Goal: Task Accomplishment & Management: Use online tool/utility

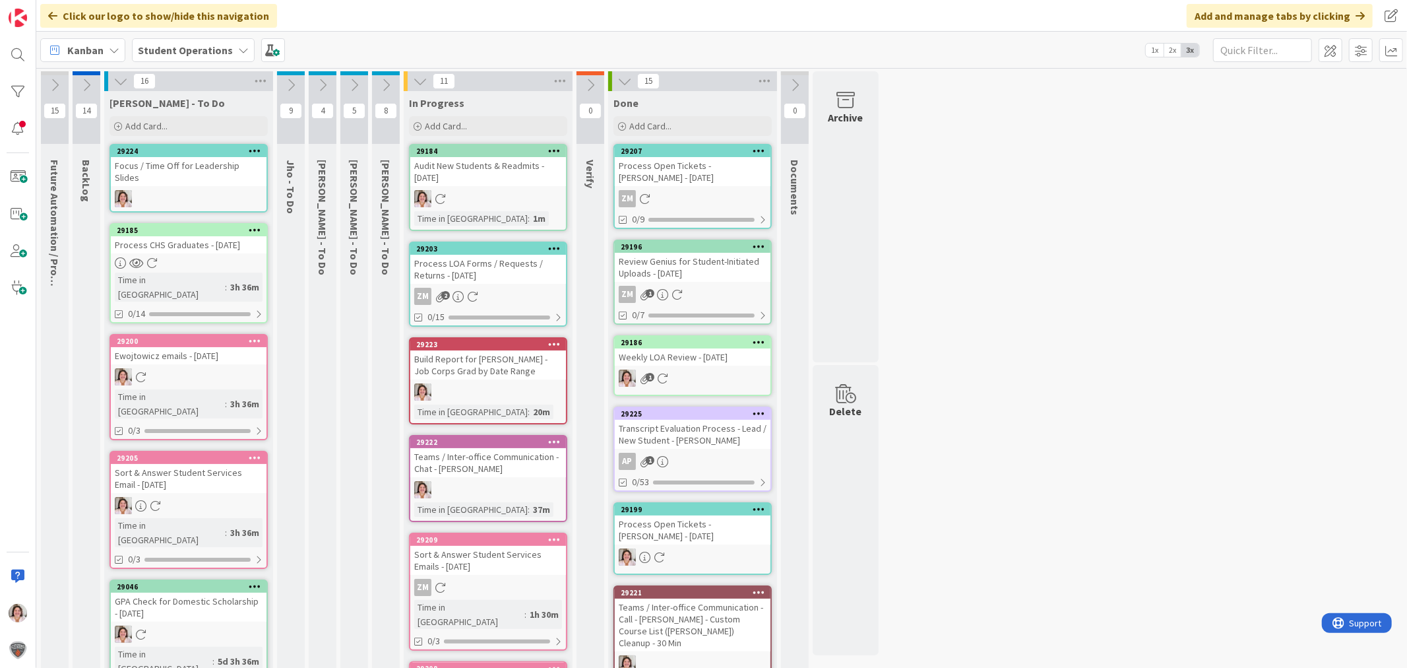
click at [183, 47] on b "Student Operations" at bounding box center [185, 50] width 95 height 13
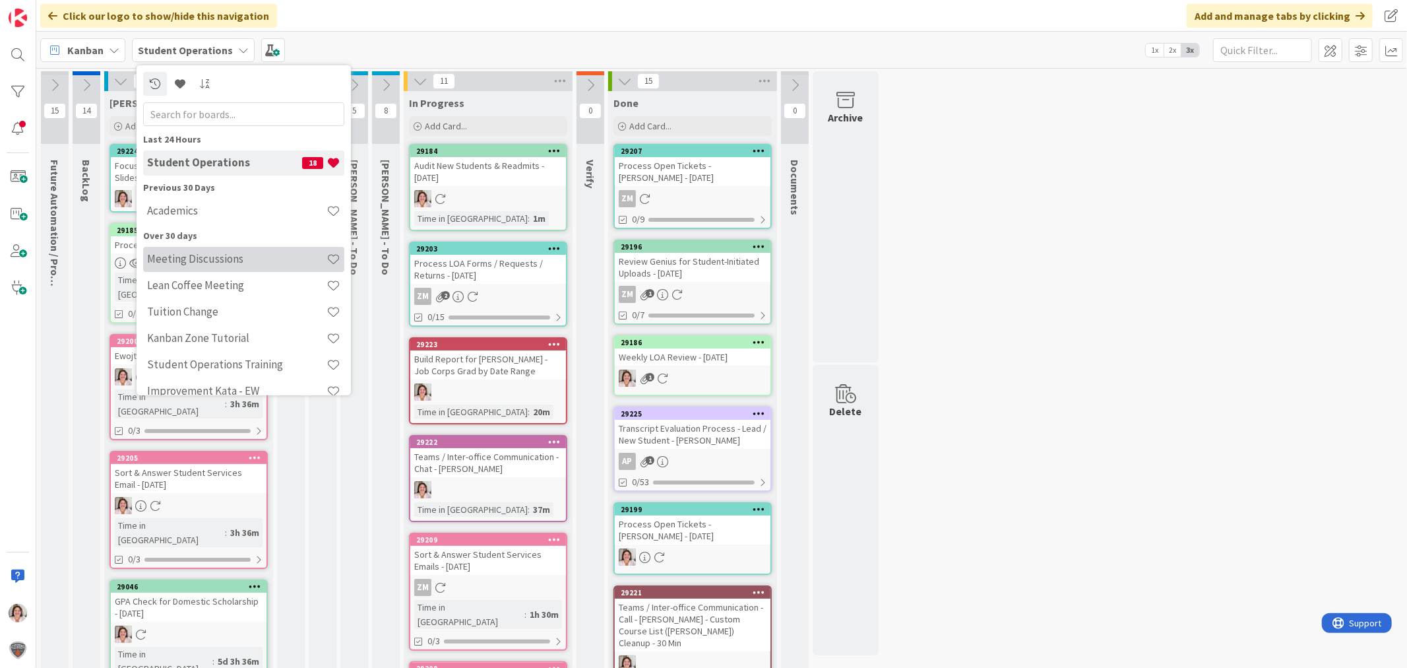
click at [183, 259] on h4 "Meeting Discussions" at bounding box center [236, 258] width 179 height 13
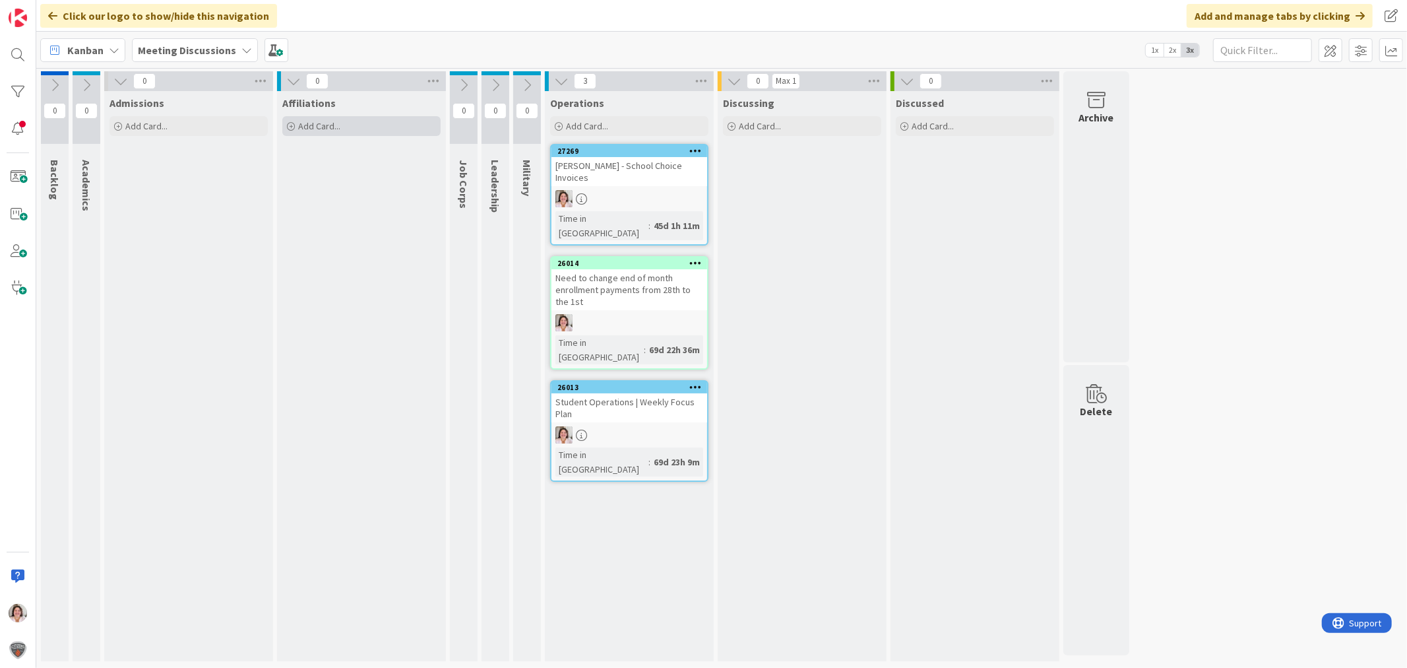
click at [331, 129] on span "Add Card..." at bounding box center [319, 126] width 42 height 12
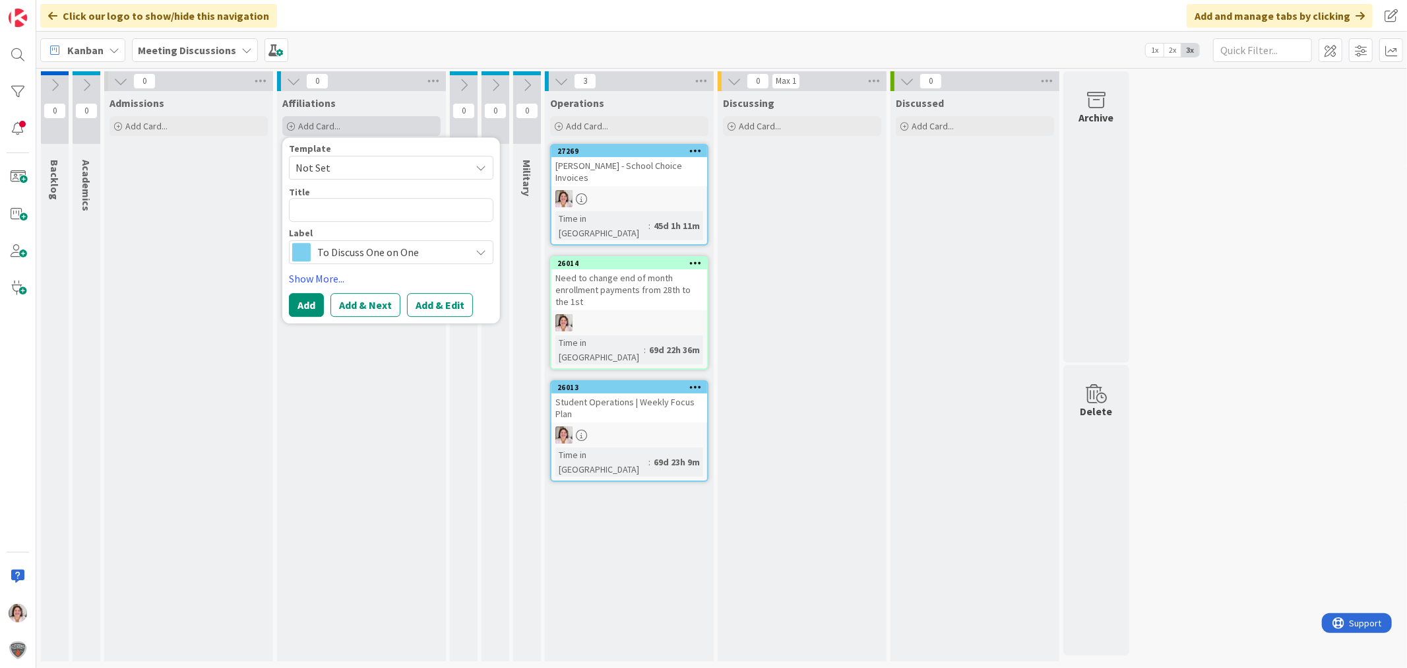
type textarea "x"
type textarea "O"
type textarea "x"
type textarea "Or"
type textarea "x"
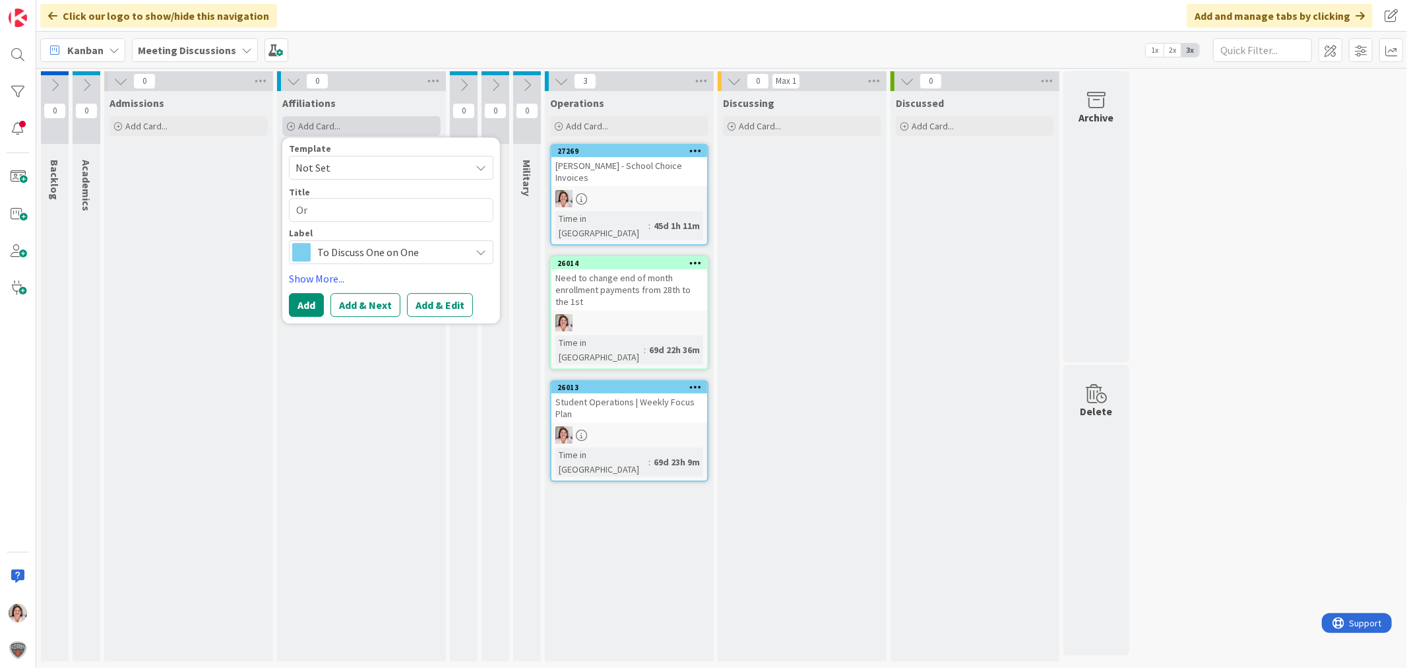
type textarea "Ori"
type textarea "x"
type textarea "[PERSON_NAME]"
type textarea "x"
type textarea "Orien"
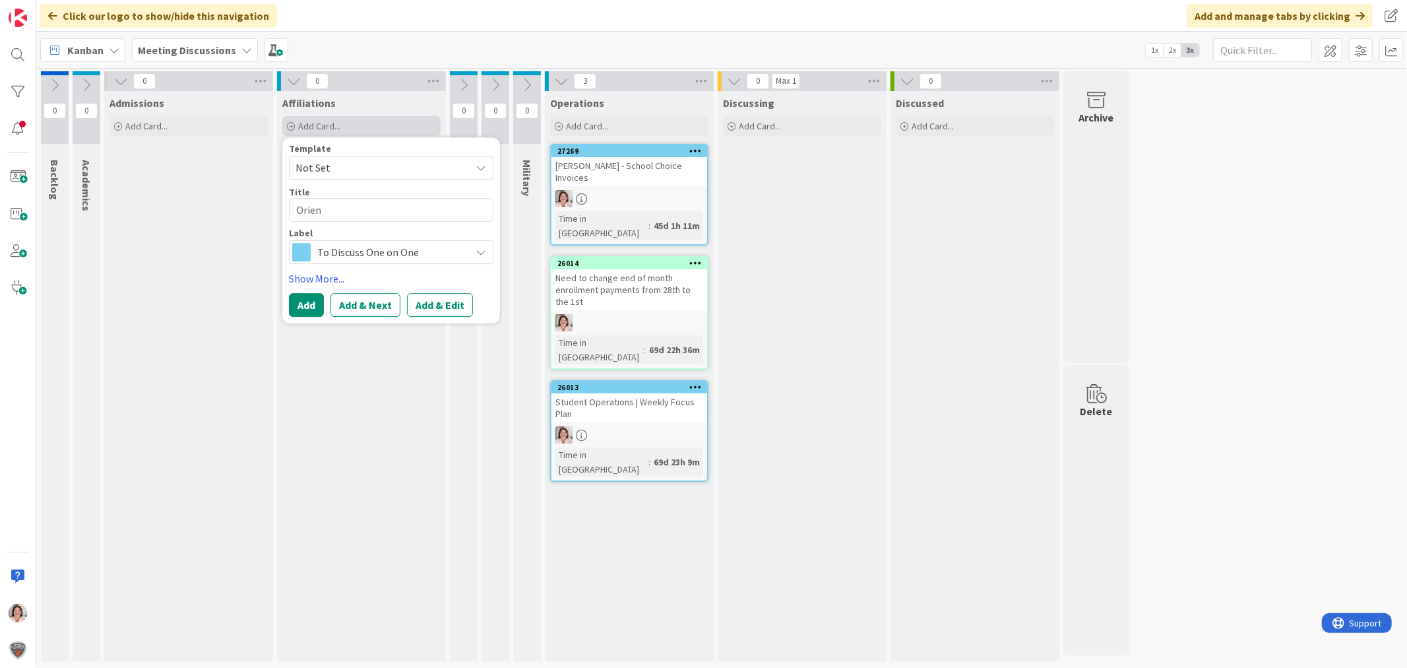
type textarea "x"
type textarea "Oriena"
type textarea "x"
type textarea "Orienat"
type textarea "x"
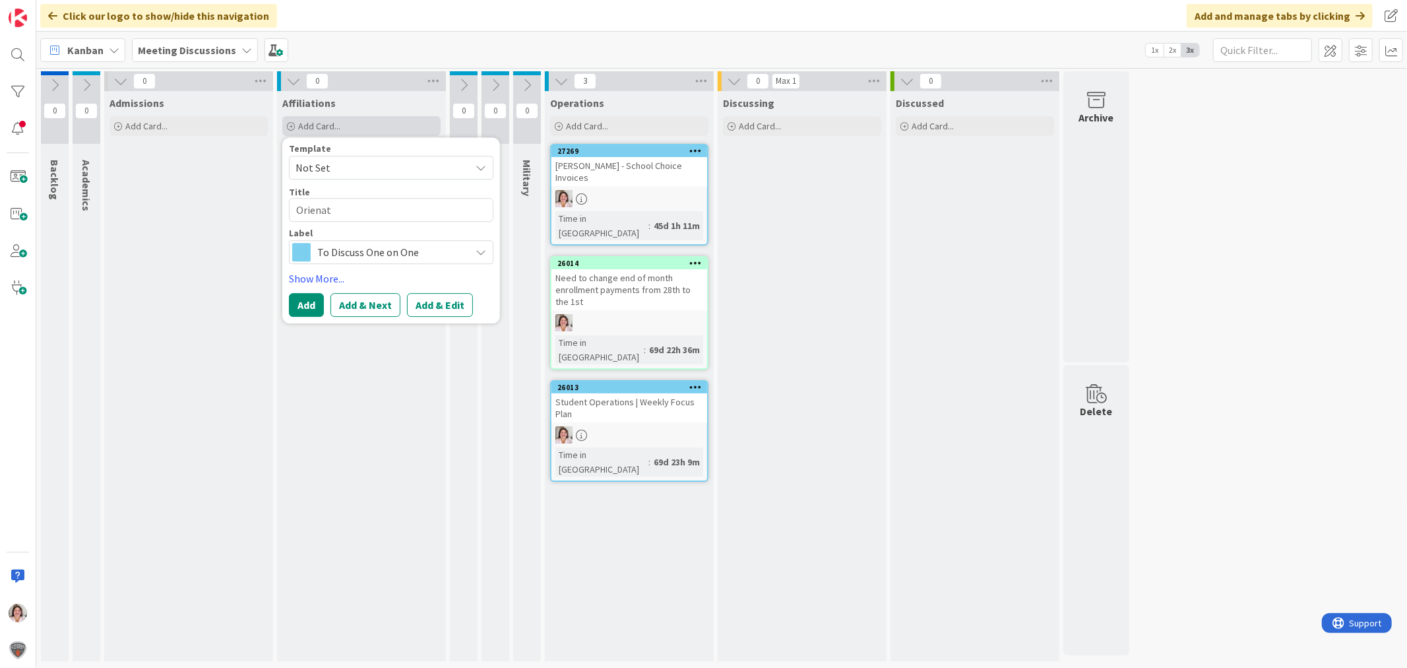
type textarea "Orienati"
type textarea "x"
type textarea "Orienatio"
type textarea "x"
type textarea "Orienation"
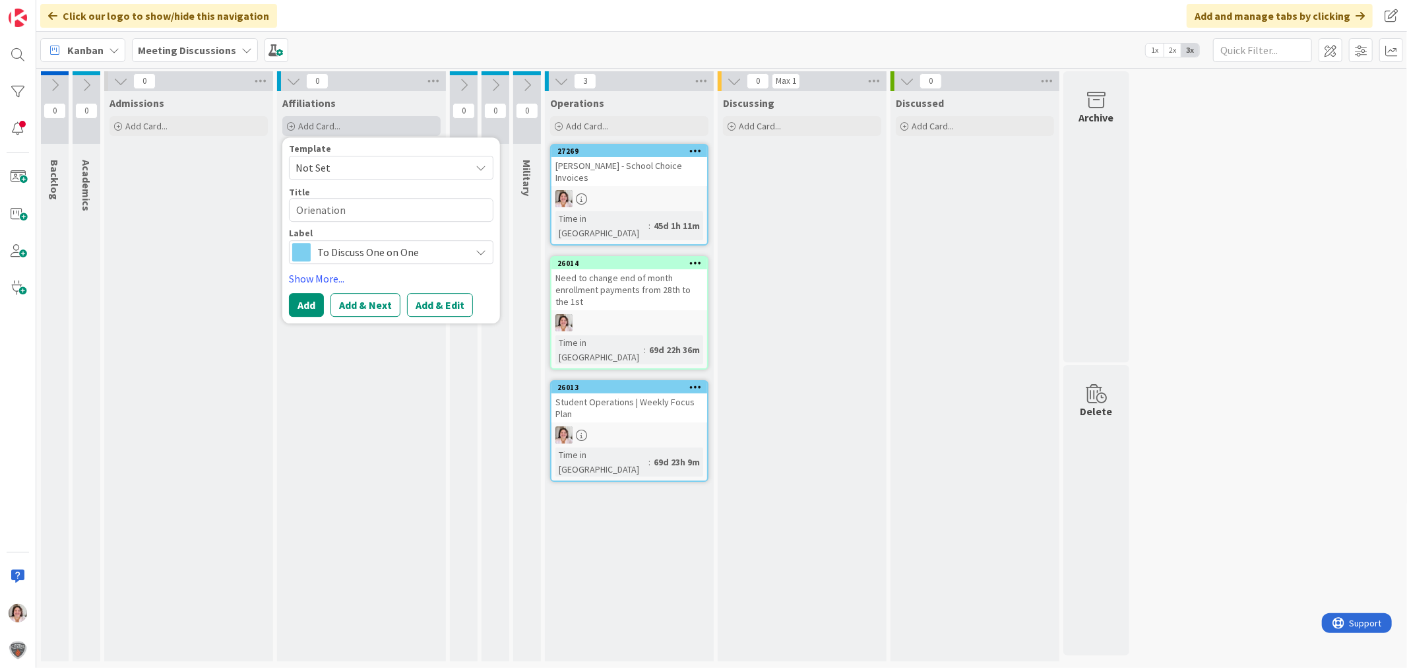
type textarea "x"
type textarea "Orienation"
type textarea "x"
type textarea "Orienation E"
type textarea "x"
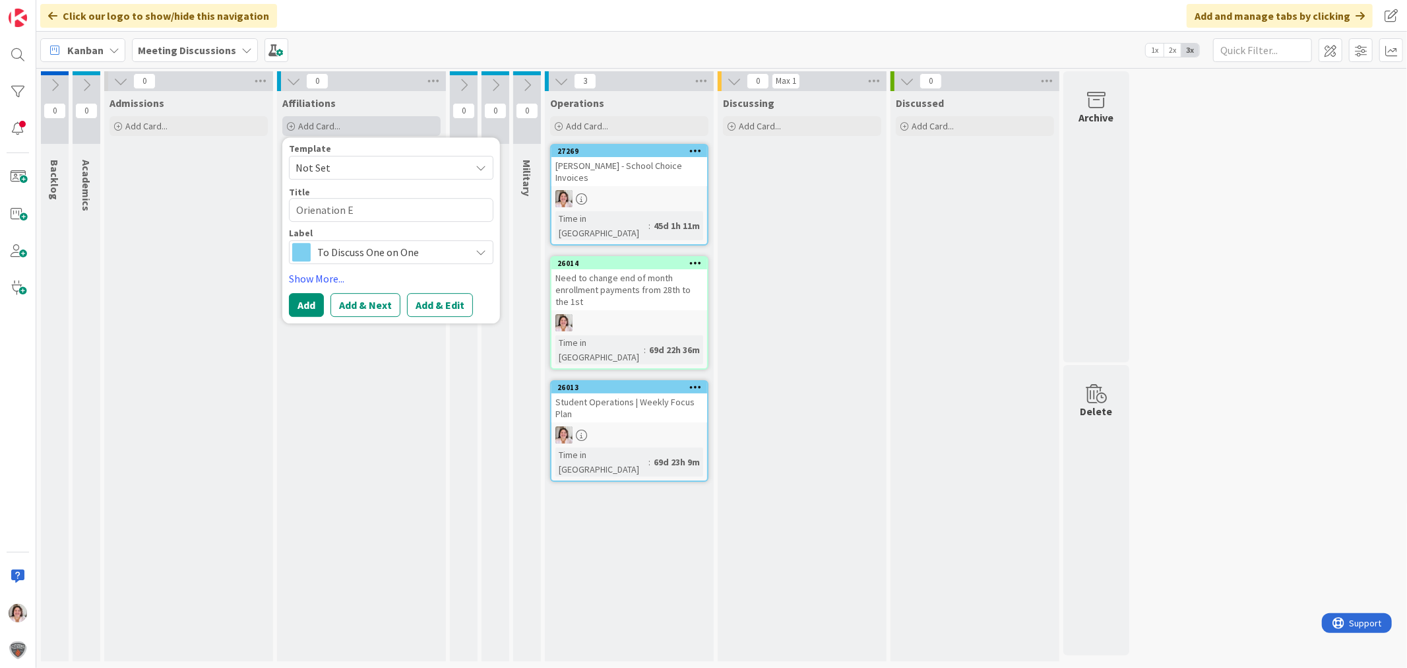
type textarea "Orienation Em"
type textarea "x"
type textarea "Orienation Ema"
type textarea "x"
type textarea "Orienation Emai"
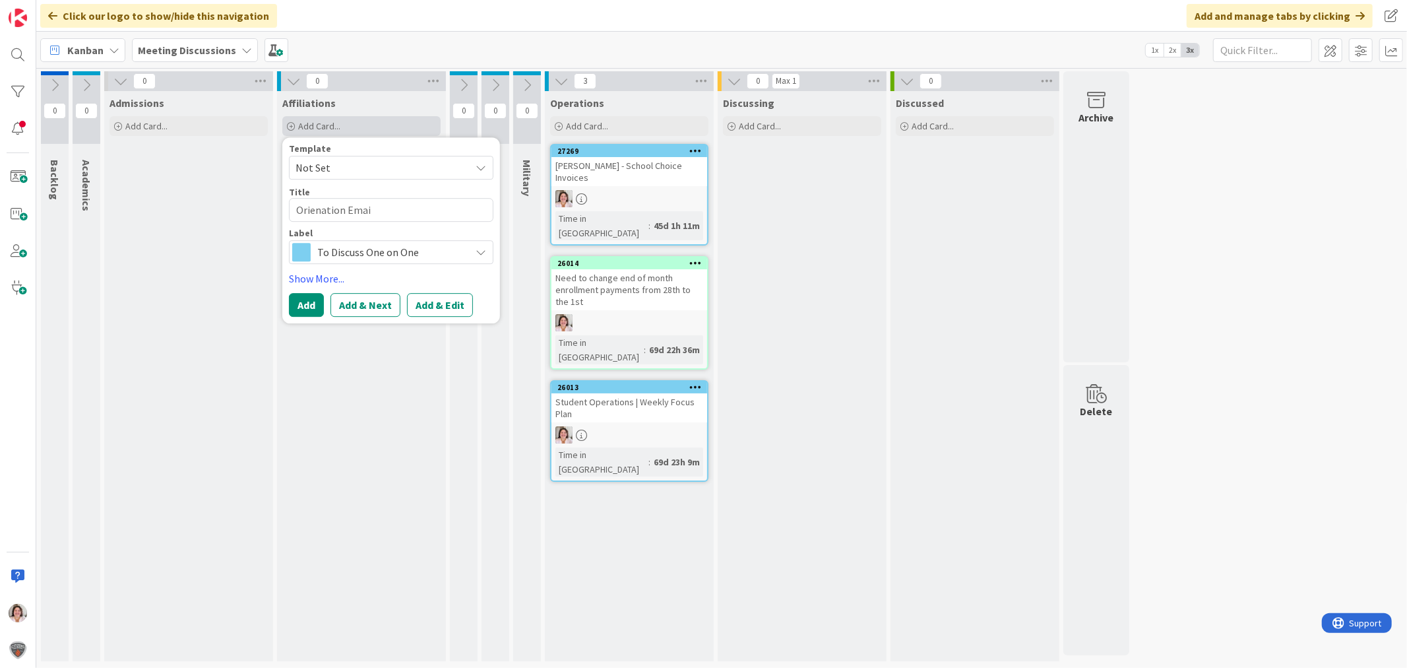
type textarea "x"
type textarea "Orienation Email"
type textarea "x"
type textarea "Orienation Email"
type textarea "x"
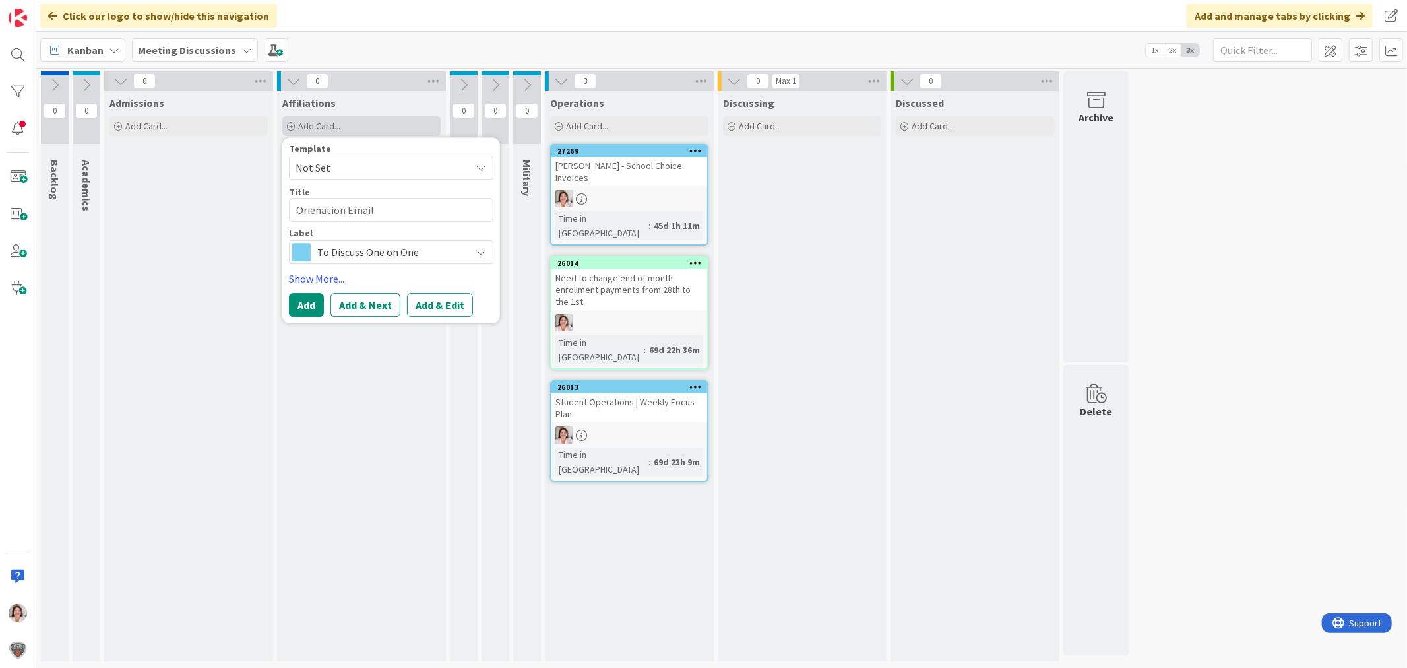
type textarea "Orienation Email R"
type textarea "x"
type textarea "Orienation Email Re"
type textarea "x"
type textarea "Orienation Email Rei"
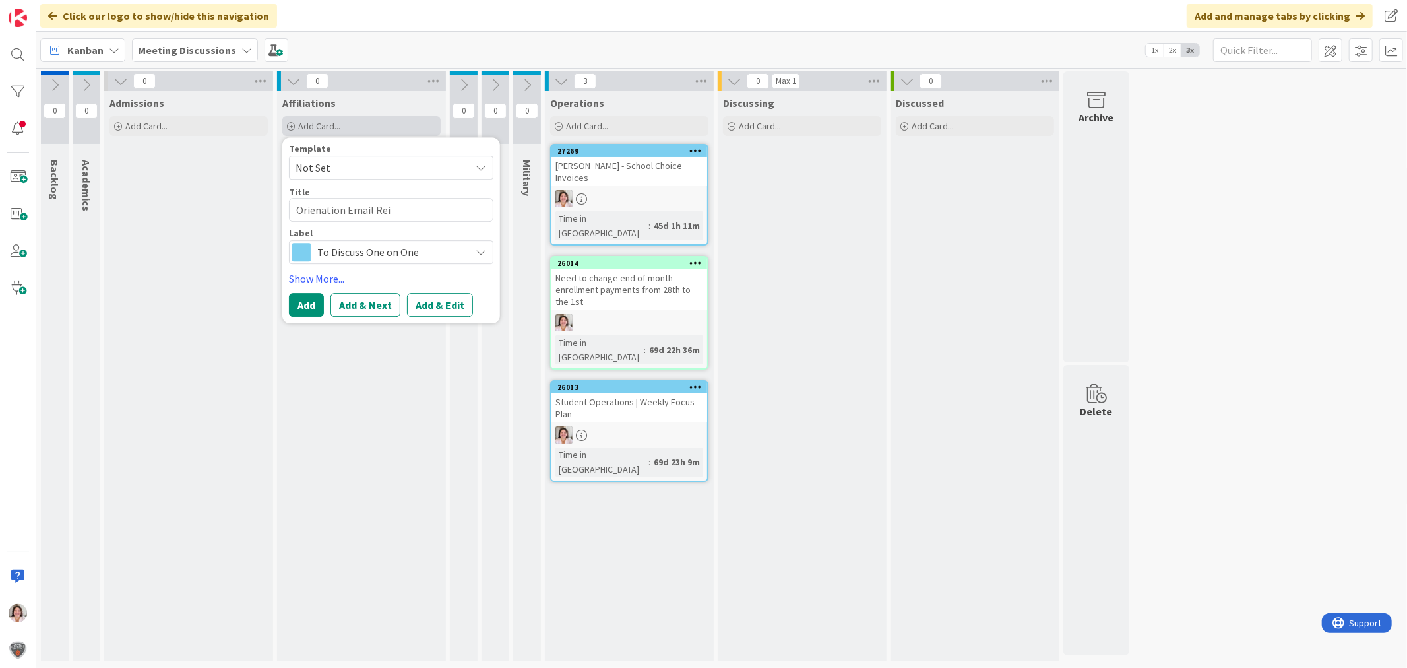
type textarea "x"
type textarea "Orienation Email Reiv"
type textarea "x"
type textarea "Orienation Email Reive"
type textarea "x"
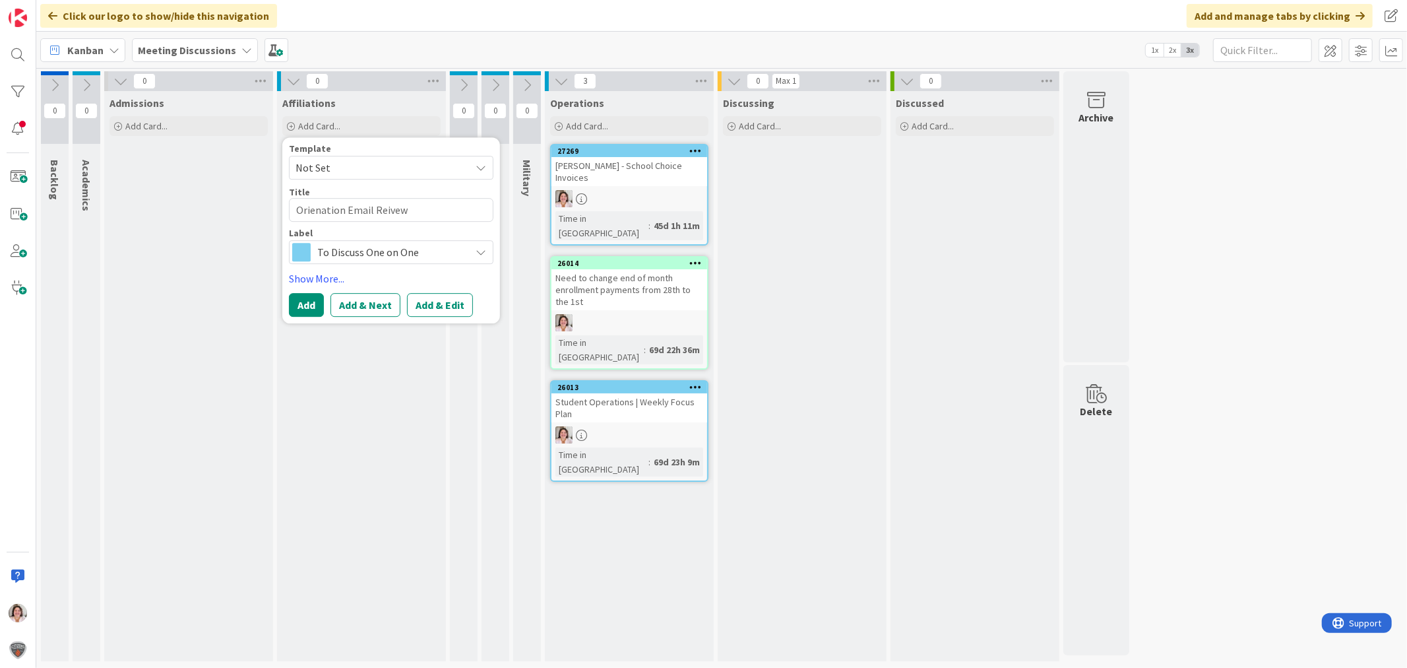
type textarea "Orienation Email Reivew"
click at [420, 253] on span "To Discuss One on One" at bounding box center [390, 252] width 146 height 18
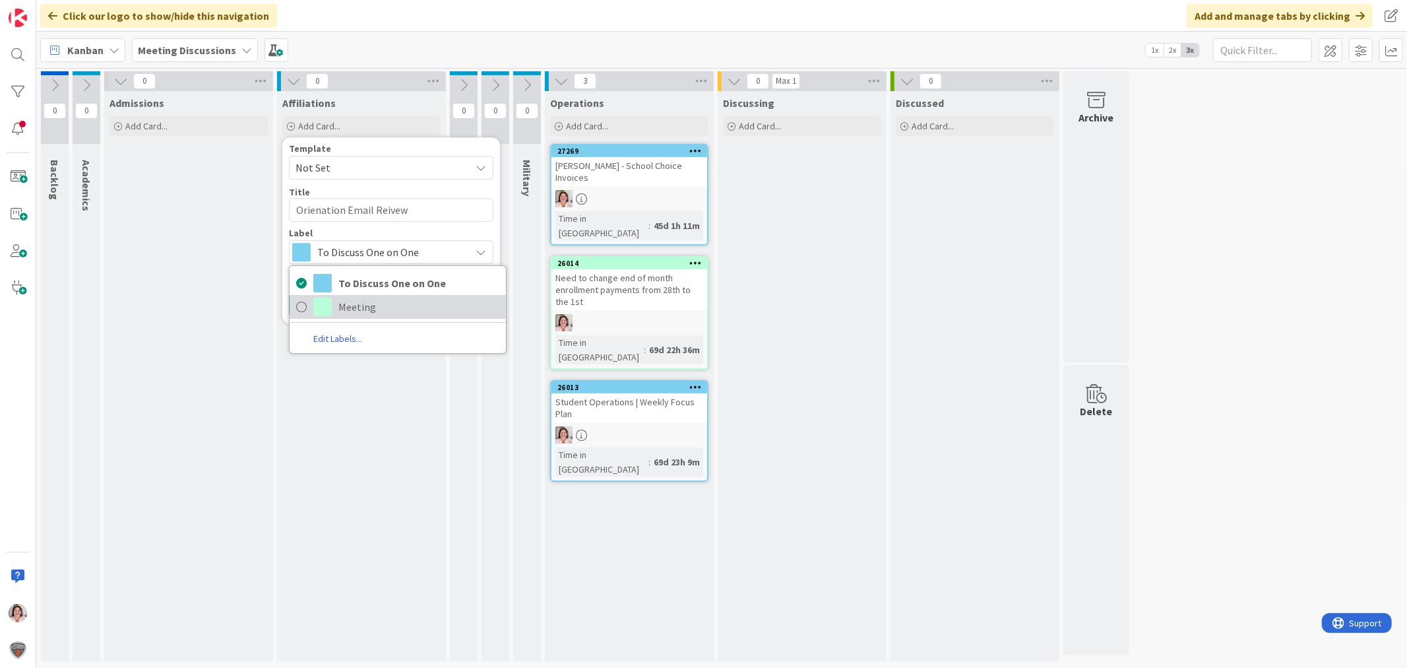
click at [385, 304] on span "Meeting" at bounding box center [418, 307] width 161 height 20
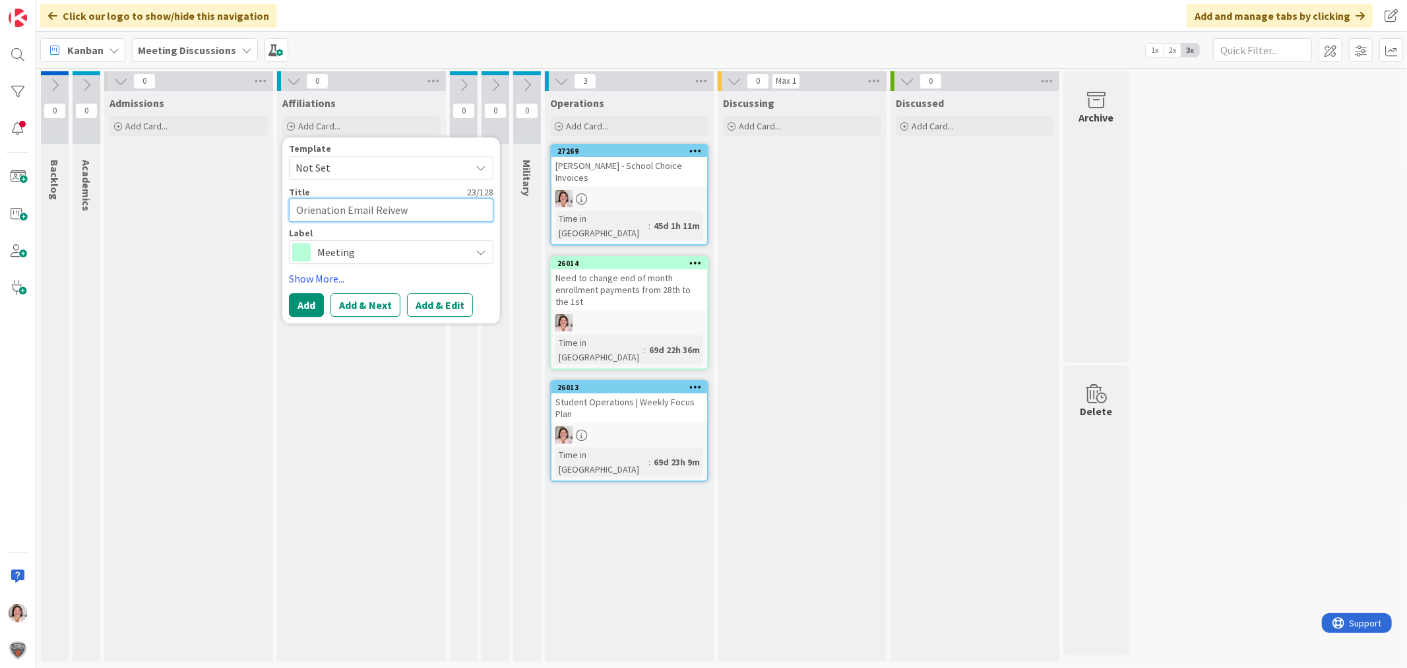
type textarea "x"
type textarea "Orientation Email Reivew"
type textarea "x"
type textarea "Orientation Email Review"
click at [449, 305] on button "Add & Edit" at bounding box center [440, 305] width 66 height 24
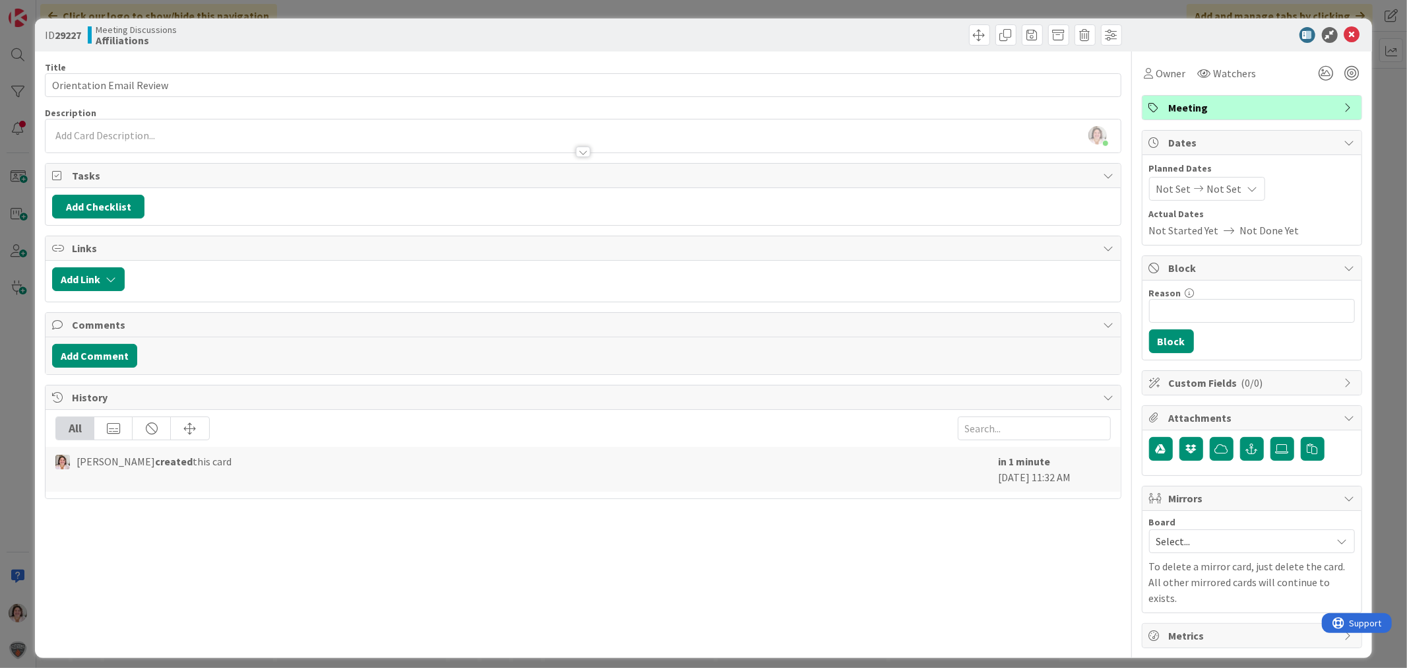
click at [134, 139] on div at bounding box center [583, 146] width 1075 height 14
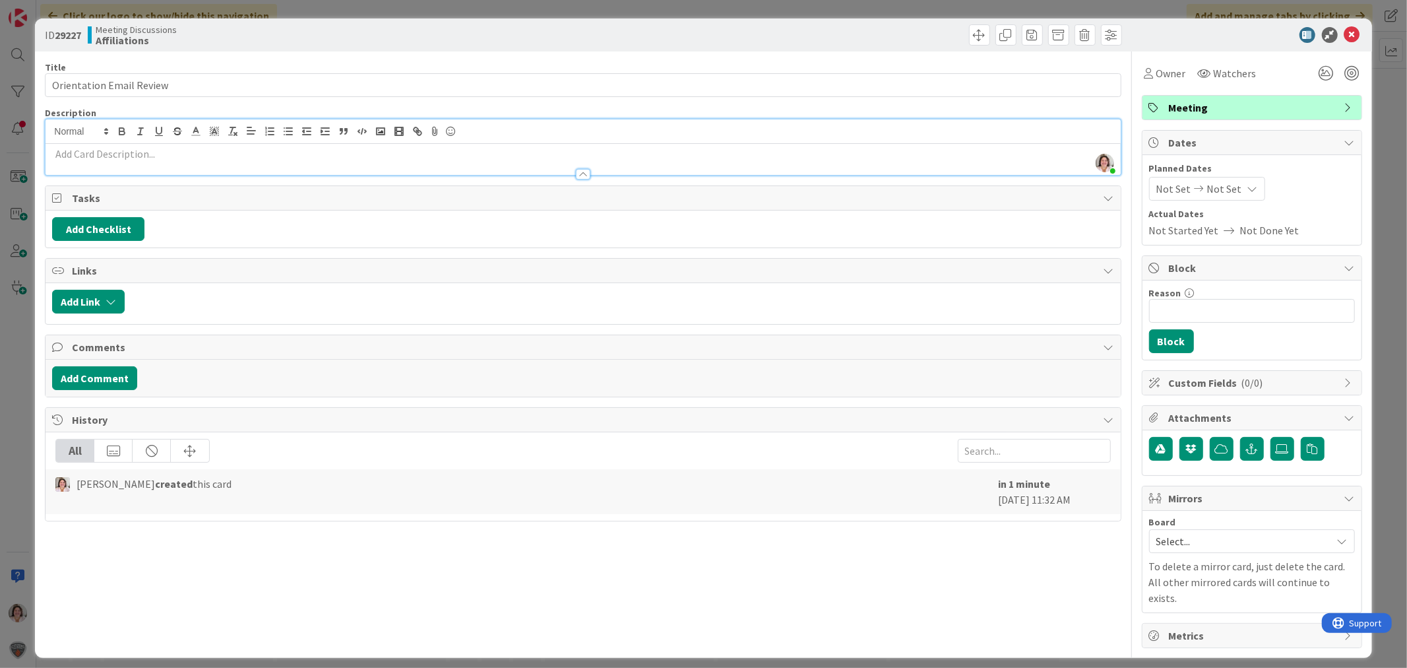
click at [114, 163] on div "Description [PERSON_NAME] joined 1 m ago" at bounding box center [583, 141] width 1076 height 69
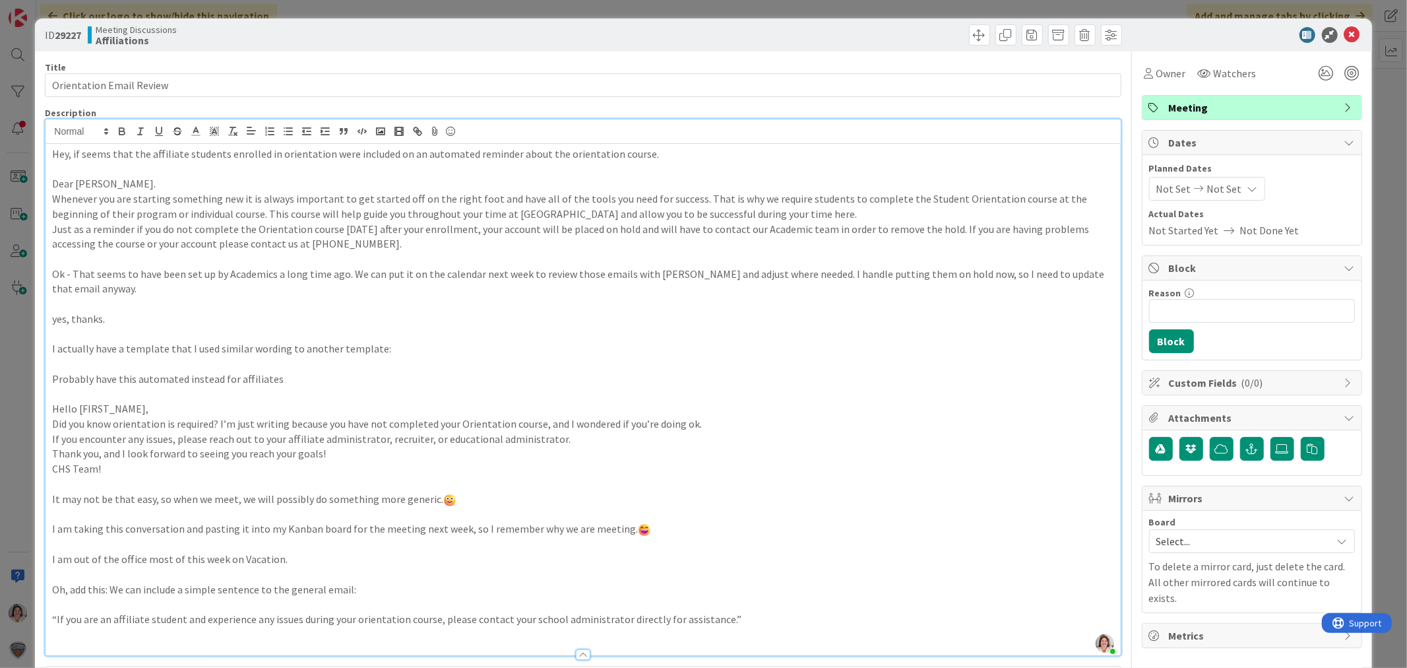
click at [53, 155] on p "Hey, if seems that the affiliate students enrolled in orientation were included…" at bounding box center [583, 153] width 1062 height 15
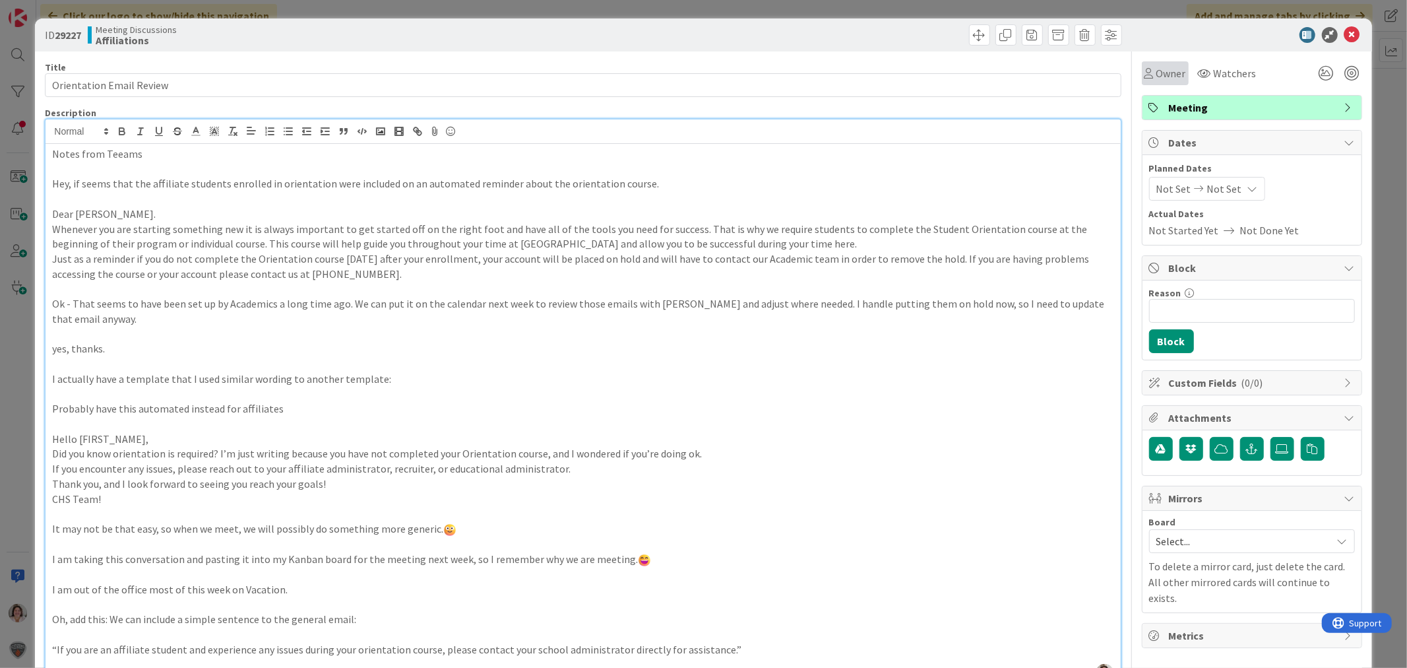
click at [1158, 71] on span "Owner" at bounding box center [1172, 73] width 30 height 16
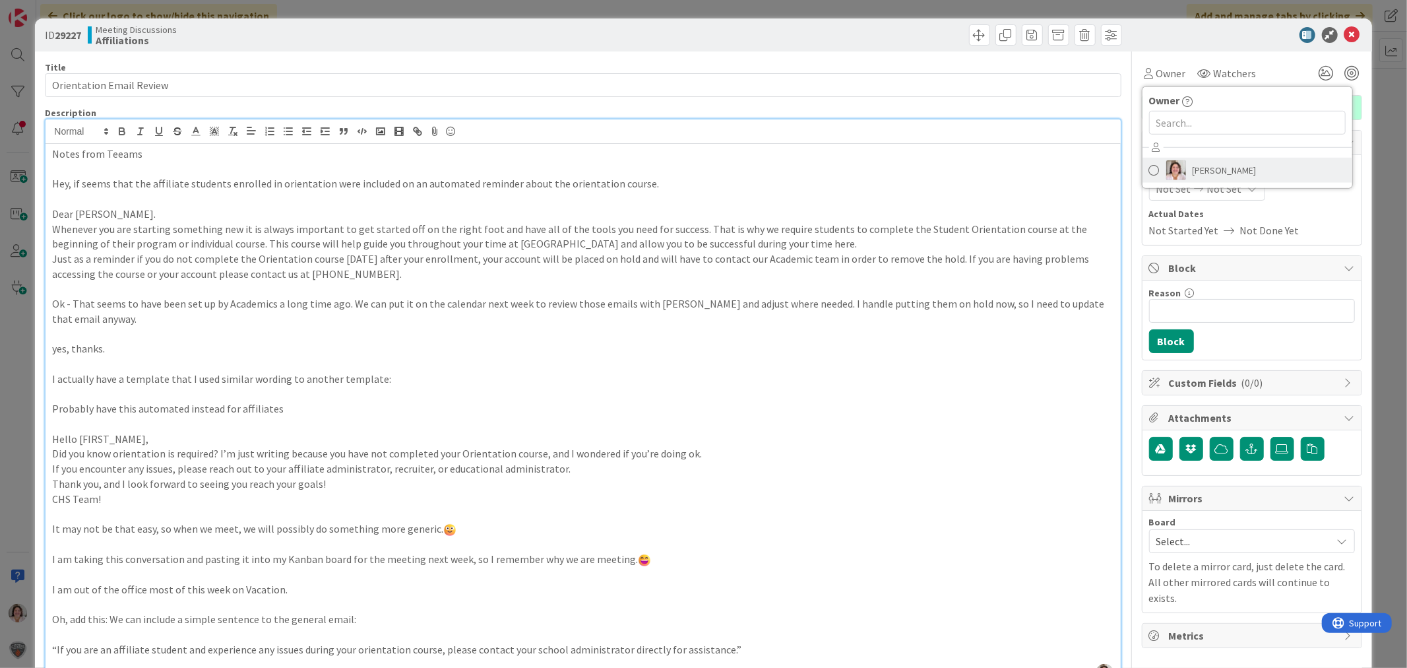
click at [1195, 167] on span "[PERSON_NAME]" at bounding box center [1225, 170] width 64 height 20
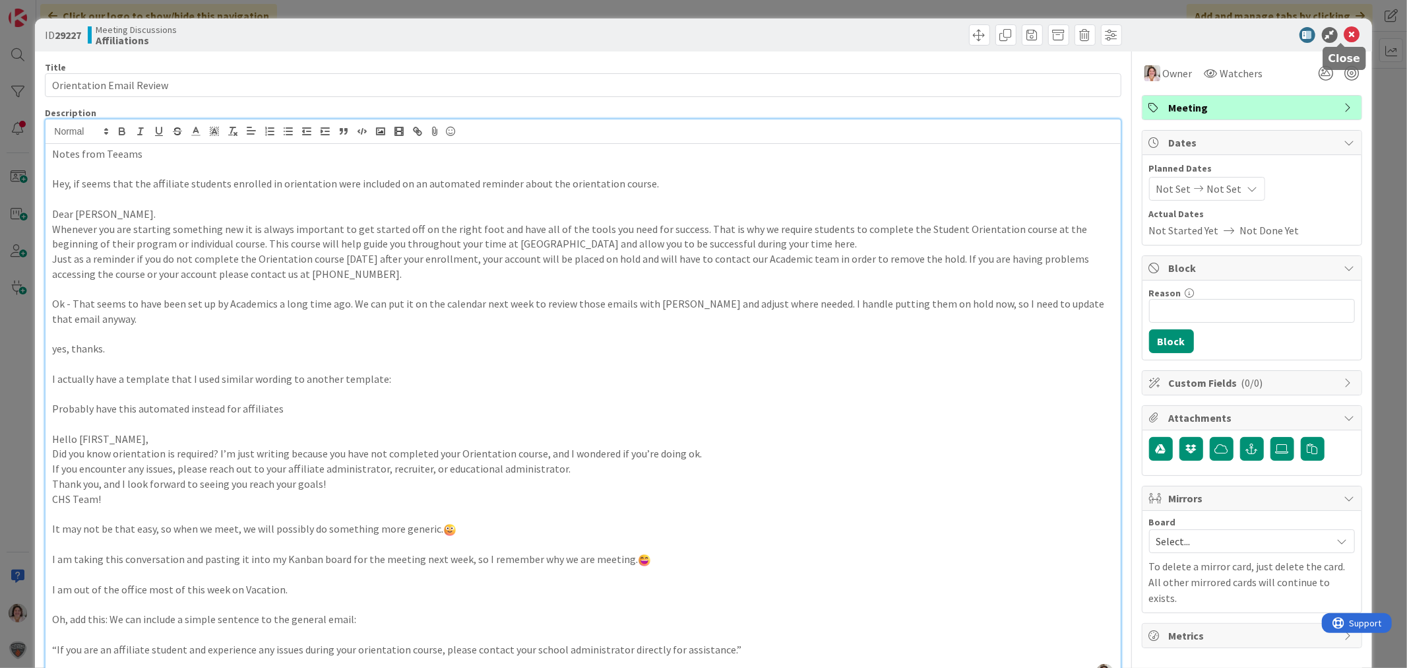
click at [1345, 28] on icon at bounding box center [1353, 35] width 16 height 16
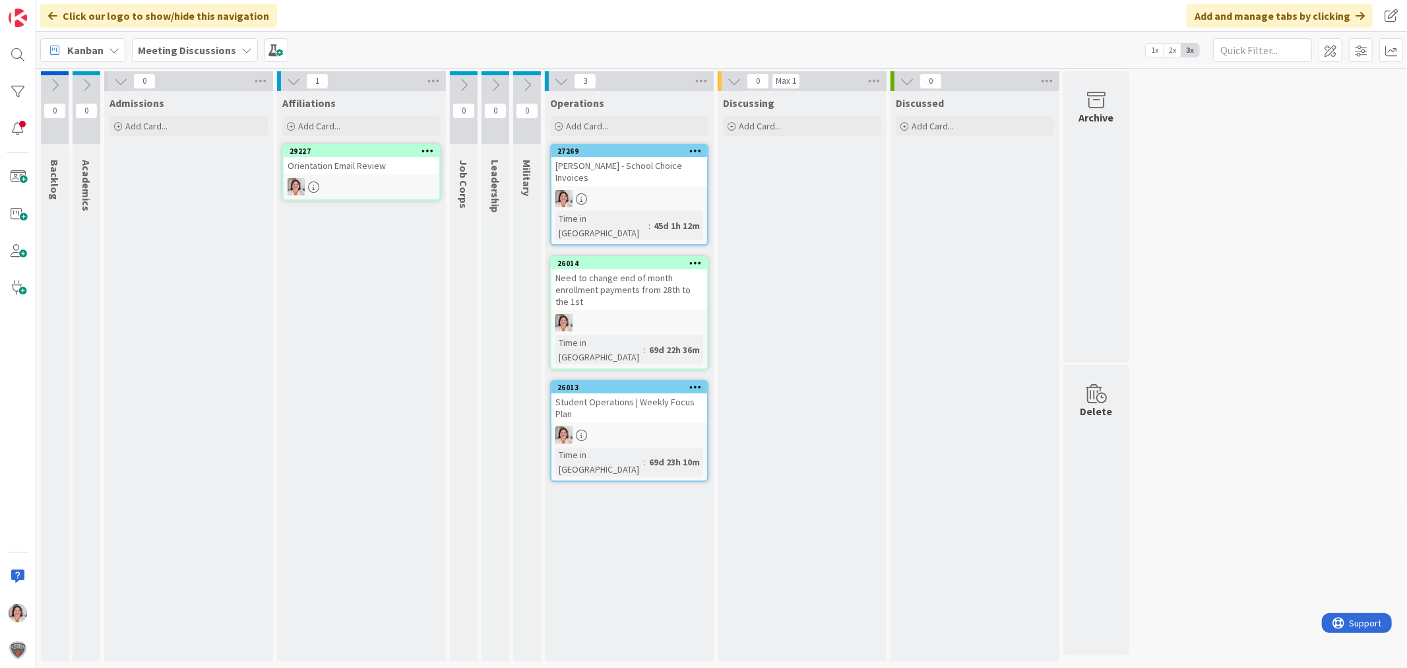
click at [192, 55] on b "Meeting Discussions" at bounding box center [187, 50] width 98 height 13
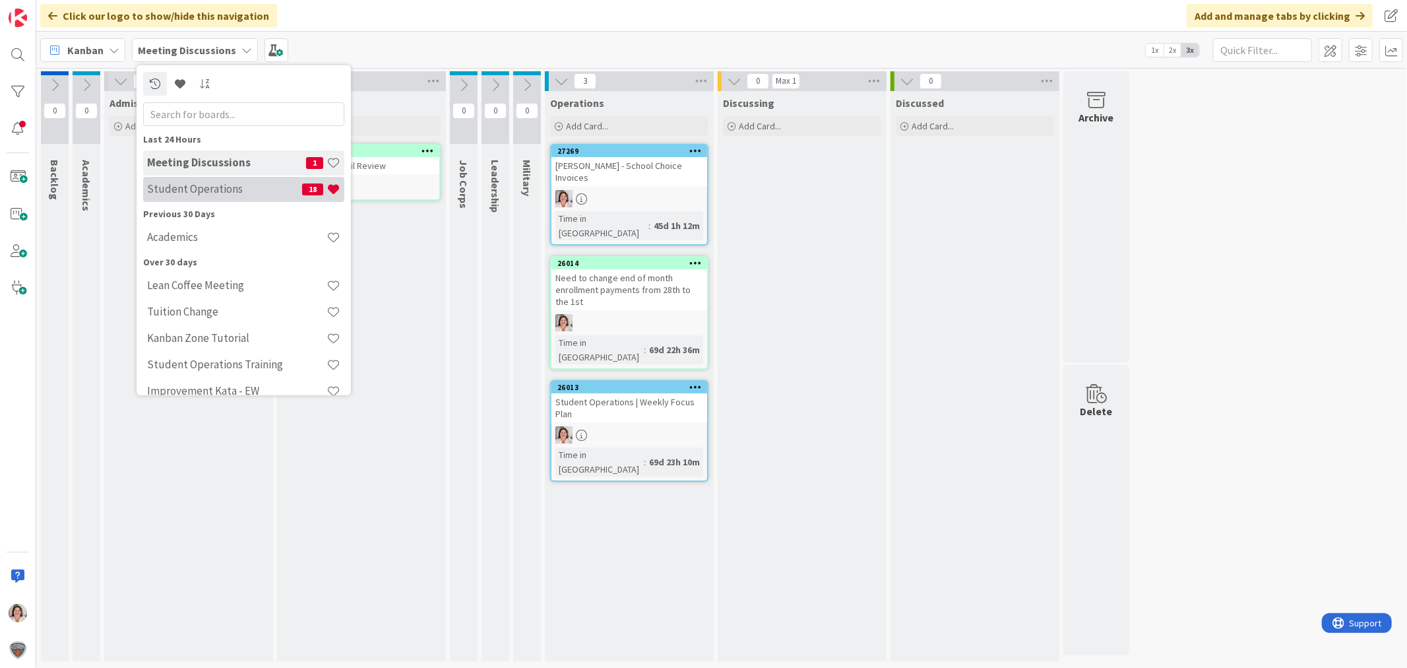
click at [203, 188] on h4 "Student Operations" at bounding box center [224, 188] width 155 height 13
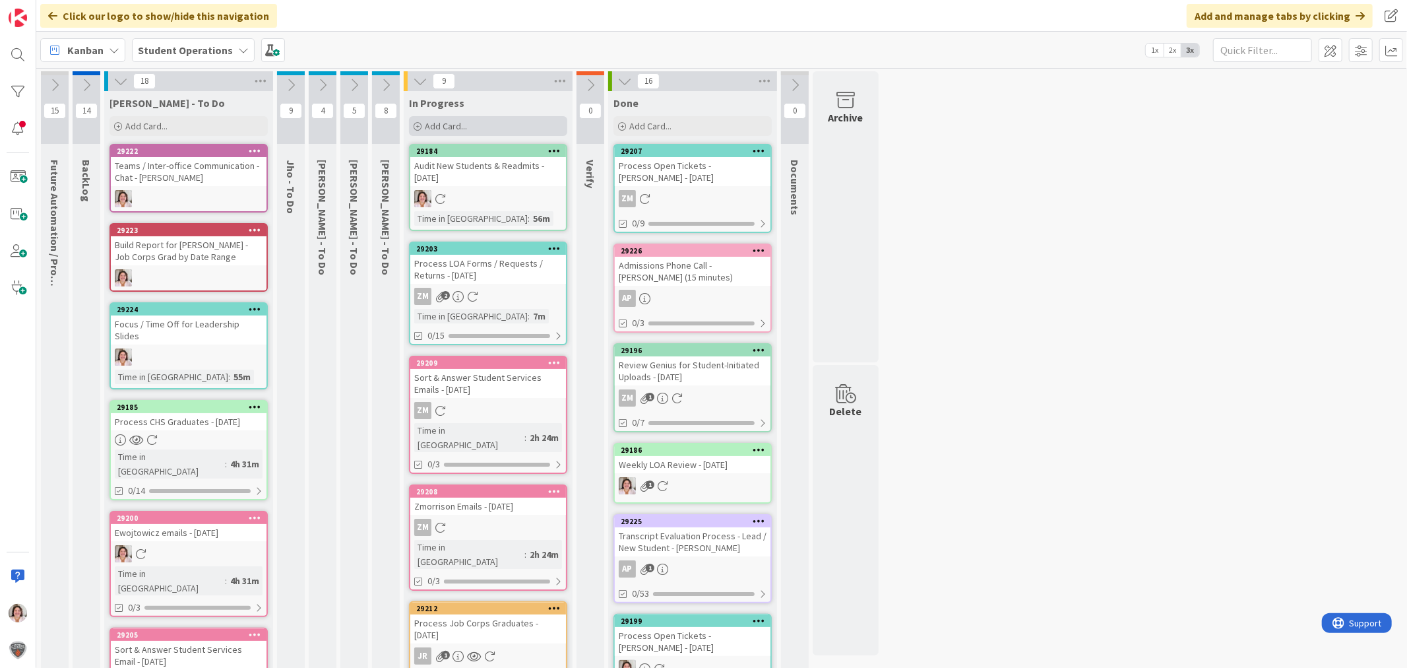
click at [437, 121] on span "Add Card..." at bounding box center [446, 126] width 42 height 12
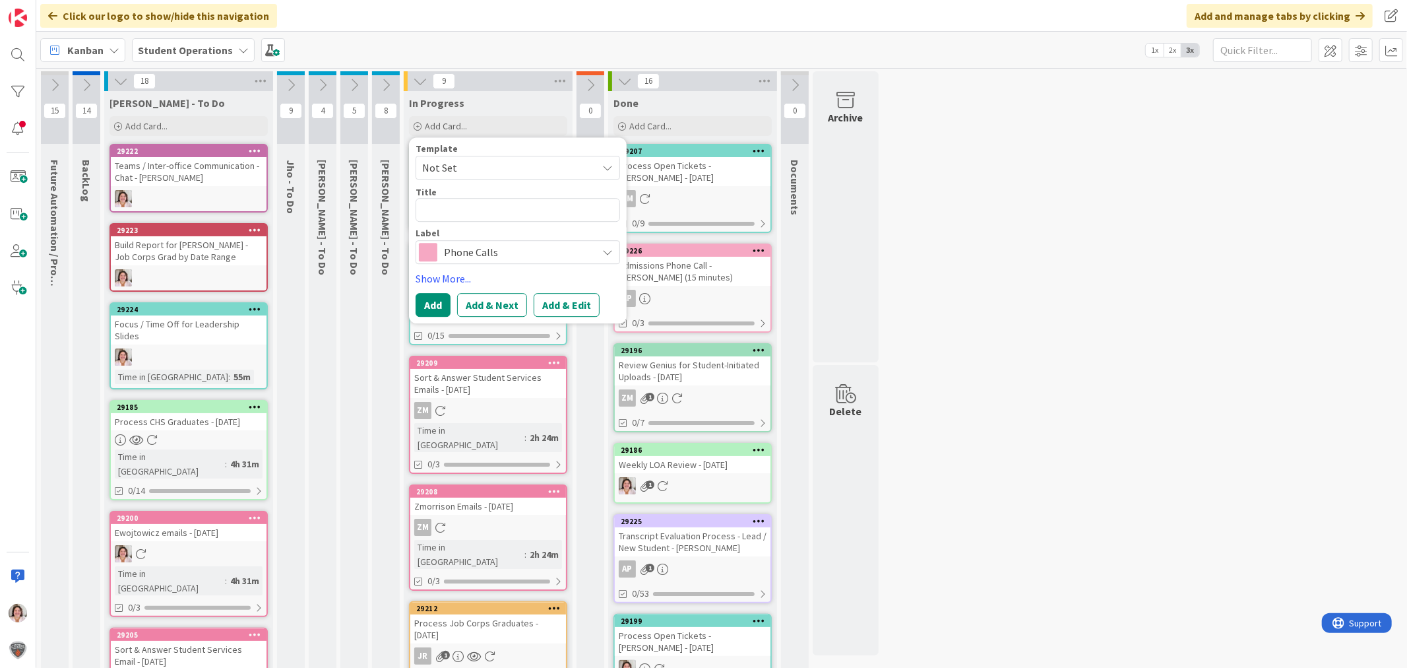
click at [468, 251] on span "Phone Calls" at bounding box center [517, 252] width 146 height 18
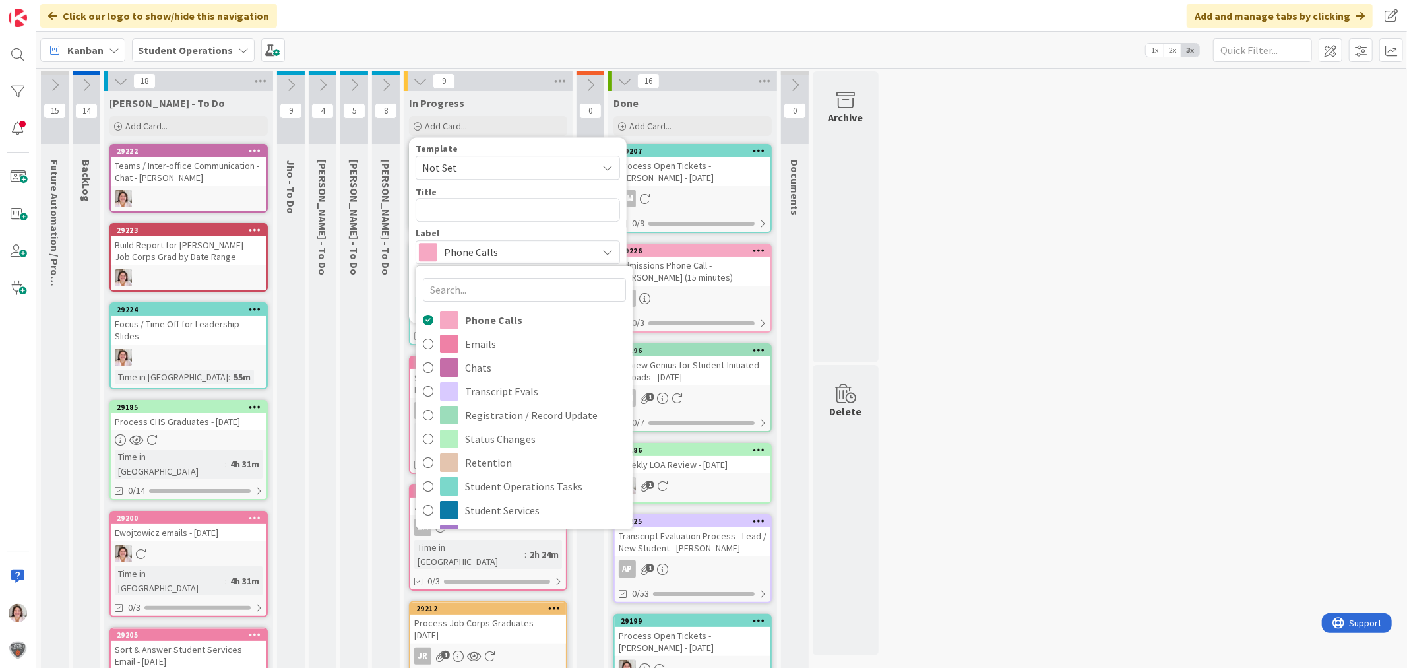
click at [468, 251] on span "Phone Calls" at bounding box center [517, 252] width 146 height 18
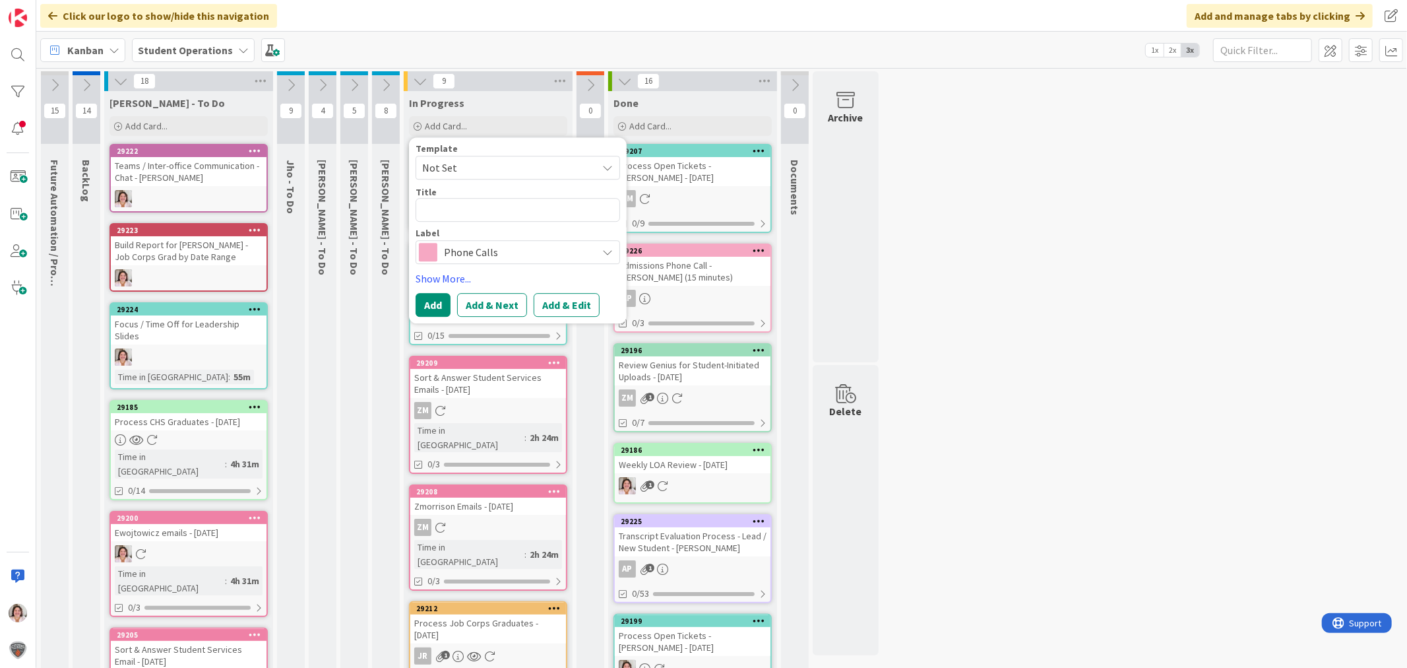
click at [470, 168] on span "Not Set" at bounding box center [504, 167] width 165 height 17
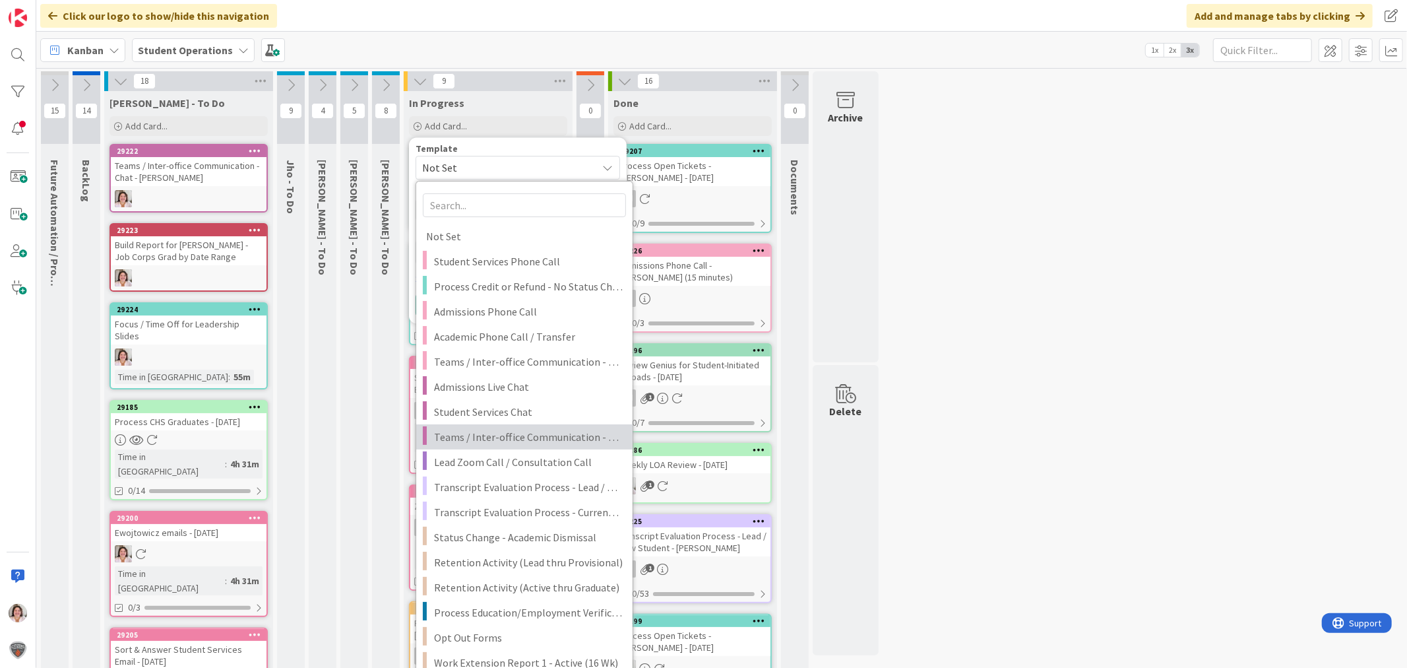
drag, startPoint x: 505, startPoint y: 432, endPoint x: 513, endPoint y: 424, distance: 10.7
click at [505, 432] on span "Teams / Inter-office Communication - Chat" at bounding box center [528, 436] width 189 height 17
type textarea "x"
type textarea "Teams / Inter-office Communication - Chat"
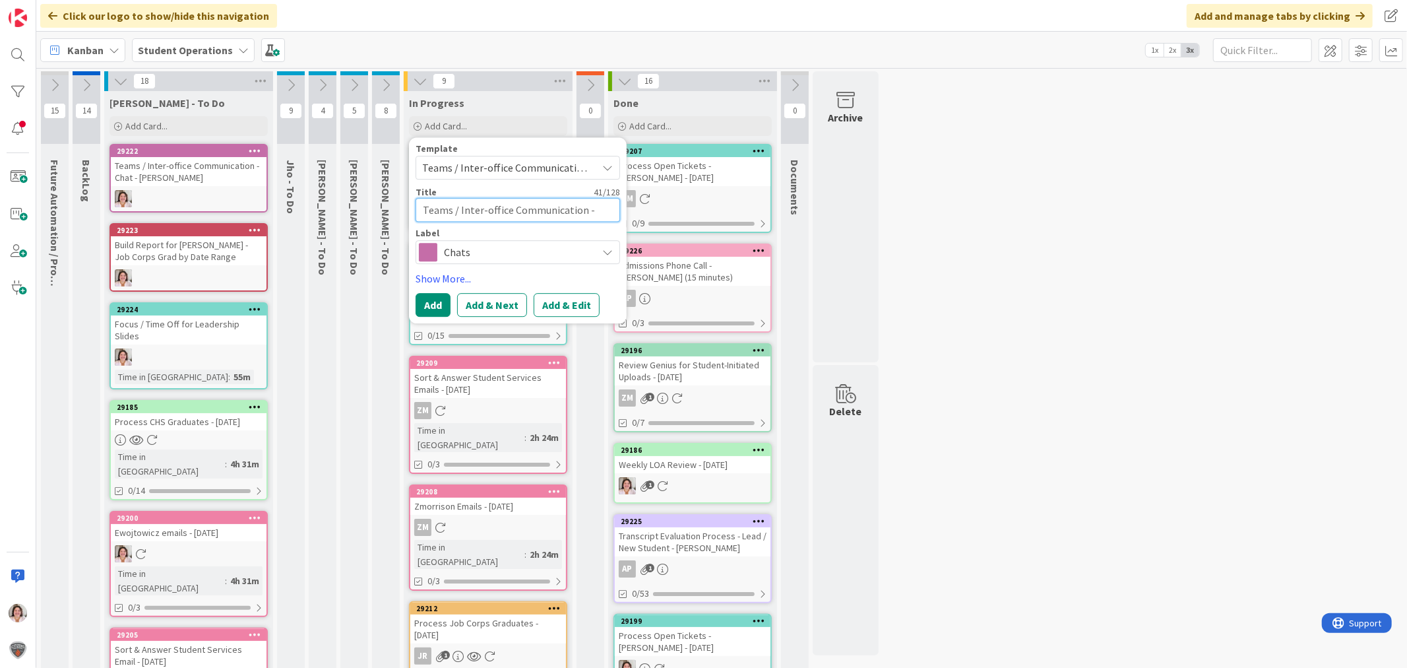
click at [604, 208] on textarea "Teams / Inter-office Communication - Chat" at bounding box center [518, 210] width 205 height 24
click at [611, 212] on textarea "Teams / Inter-office Communication - Chat" at bounding box center [518, 210] width 205 height 24
type textarea "x"
type textarea "Teams / Inter-office Communication - Chat"
type textarea "x"
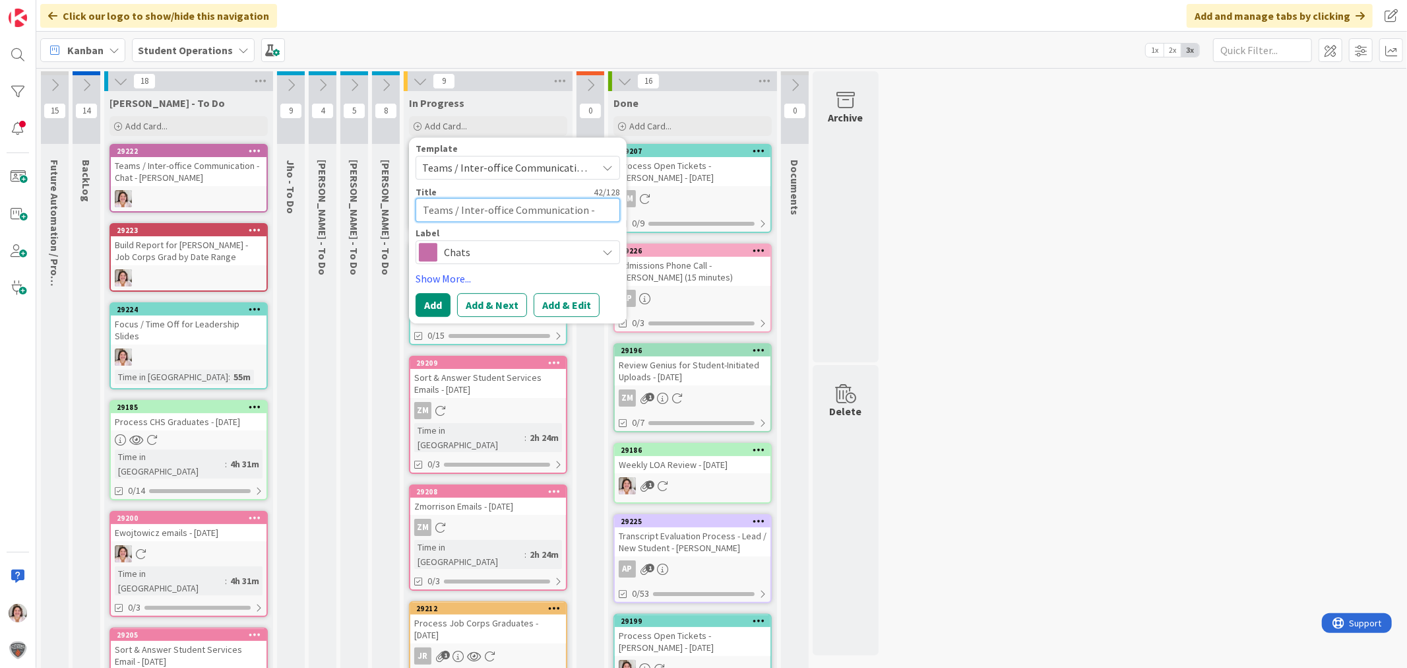
type textarea "Teams / Inter-office Communication - Chat -"
type textarea "x"
type textarea "Teams / Inter-office Communication - Chat -"
type textarea "x"
type textarea "Teams / Inter-office Communication - Chat - Y"
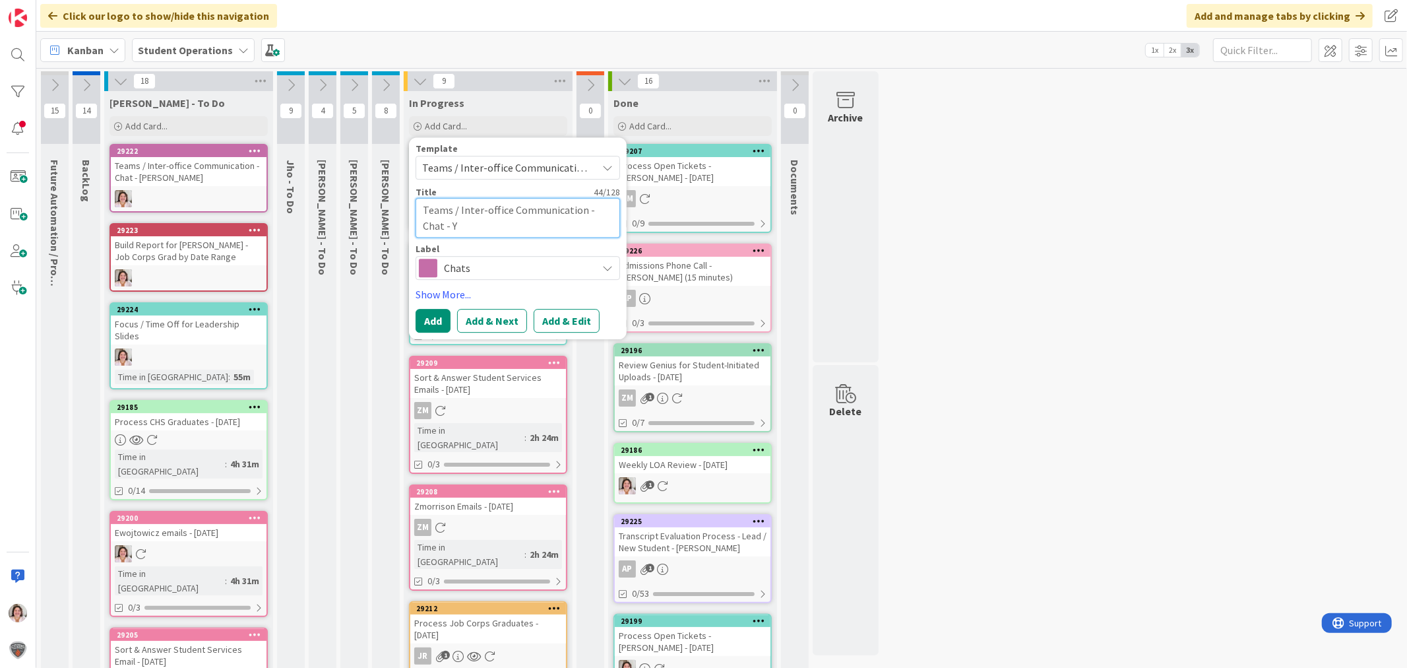
type textarea "x"
type textarea "Teams / Inter-office Communication - Chat - Yv"
type textarea "x"
type textarea "Teams / Inter-office Communication - Chat - [GEOGRAPHIC_DATA]"
type textarea "x"
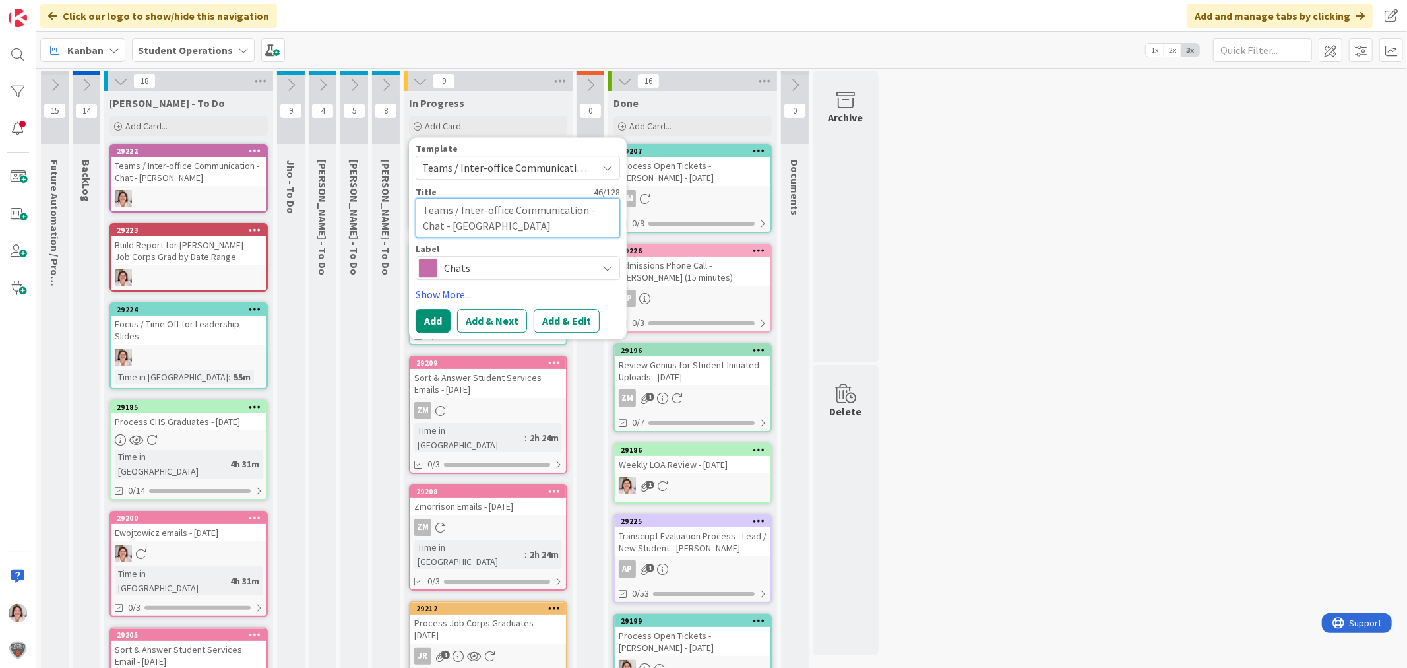
type textarea "Teams / Inter-office Communication - Chat - [PERSON_NAME]"
type textarea "x"
type textarea "Teams / Inter-office Communication - Chat - [GEOGRAPHIC_DATA]"
type textarea "x"
type textarea "Teams / Inter-office Communication - Chat - [PERSON_NAME]"
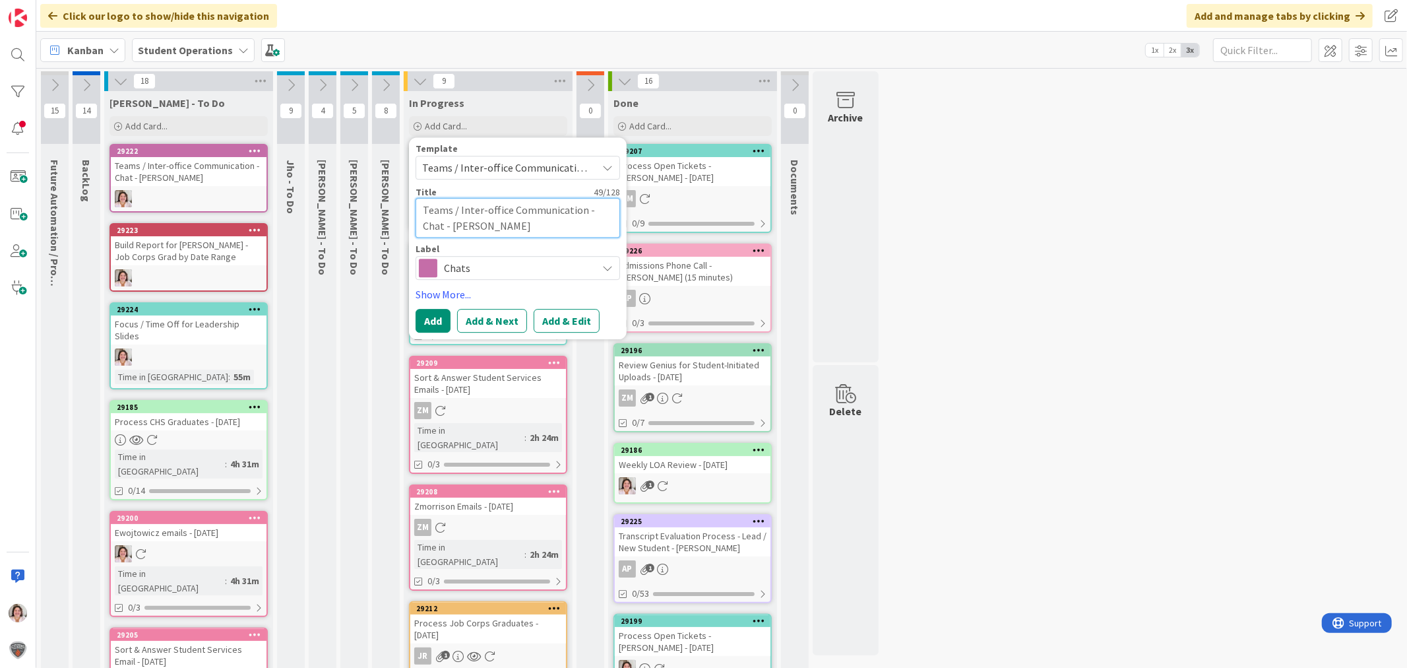
type textarea "x"
type textarea "Teams / Inter-office Communication - Chat - [PERSON_NAME]"
type textarea "x"
type textarea "Teams / Inter-office Communication - Chat - [PERSON_NAME] -"
type textarea "x"
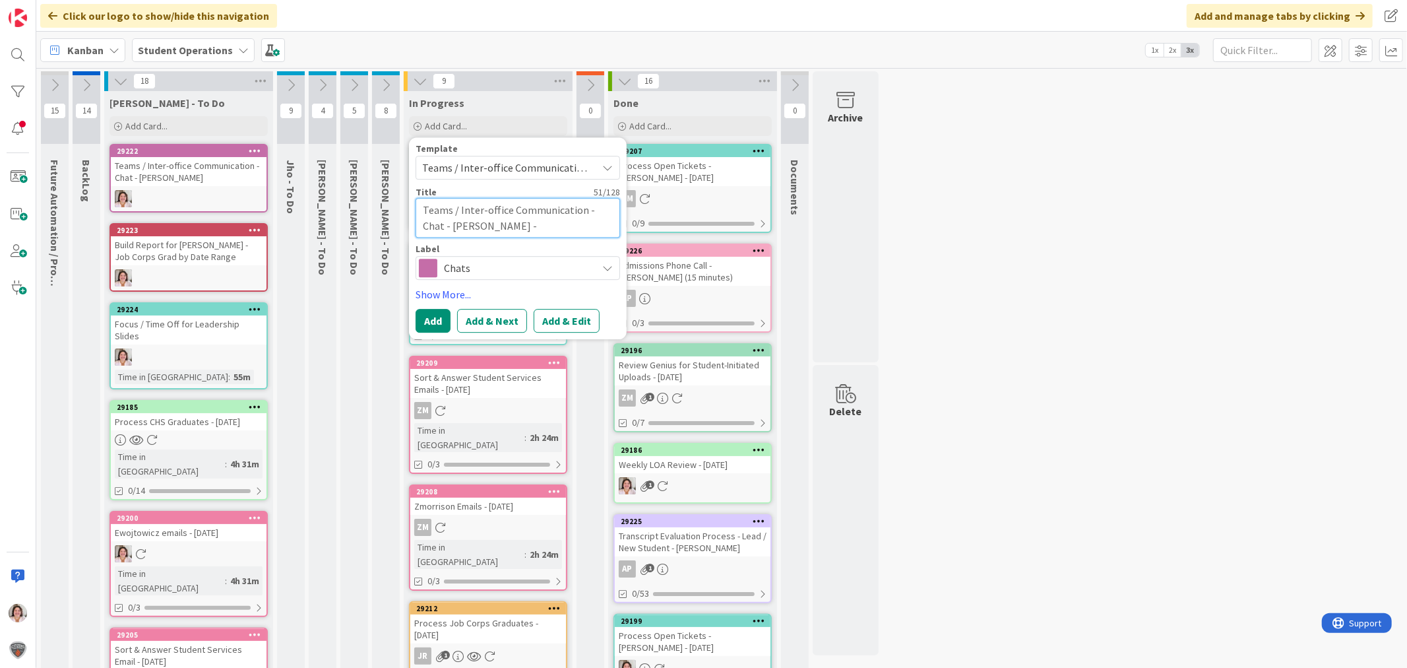
type textarea "Teams / Inter-office Communication - Chat - [PERSON_NAME] -"
type textarea "x"
type textarea "Teams / Inter-office Communication - Chat - [PERSON_NAME]"
type textarea "x"
type textarea "Teams / Inter-office Communication - Chat - [PERSON_NAME]"
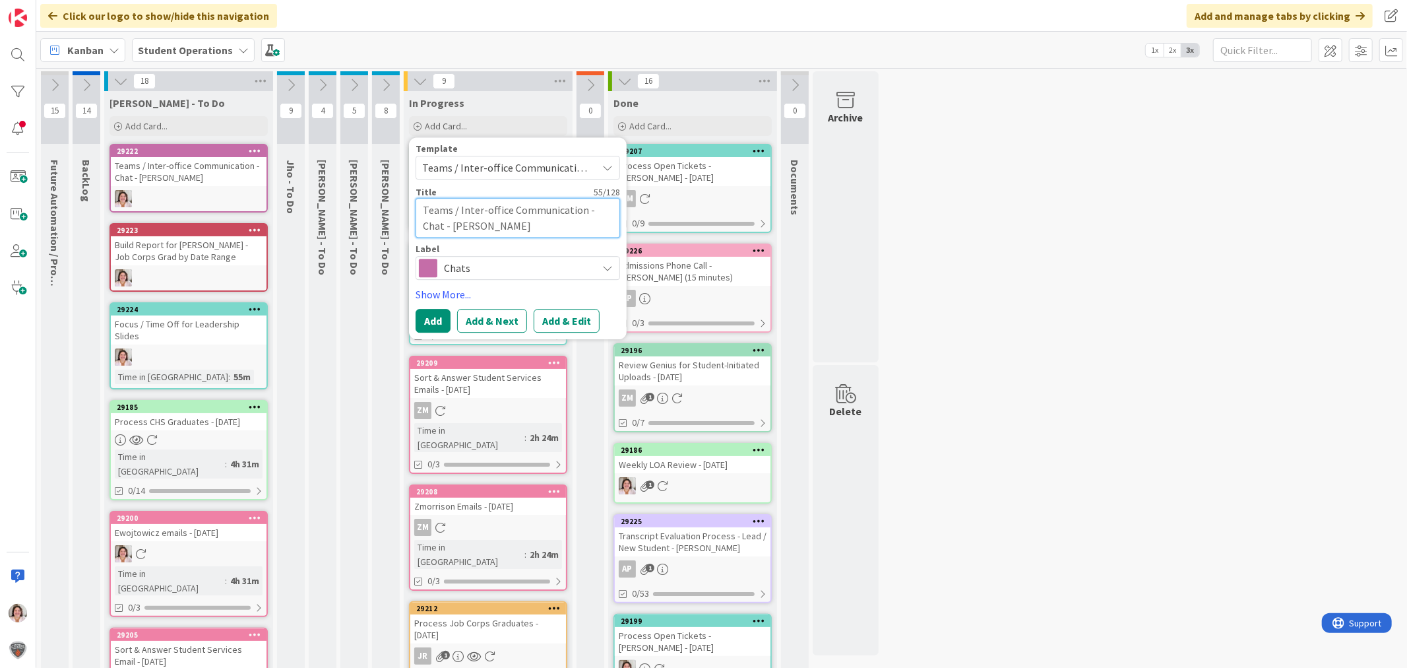
type textarea "x"
type textarea "Teams / Inter-office Communication - Chat - [PERSON_NAME]"
type textarea "x"
type textarea "Teams / Inter-office Communication - Chat - [PERSON_NAME]"
type textarea "x"
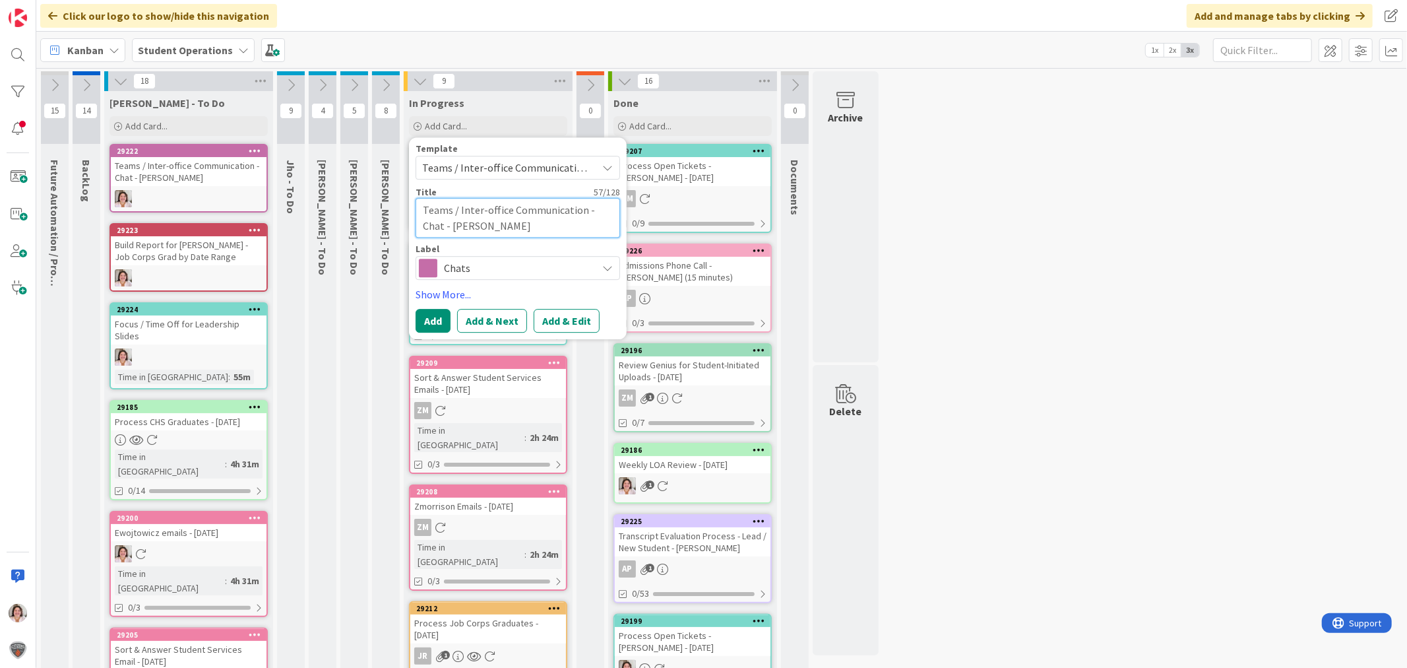
type textarea "Teams / Inter-office Communication - Chat - [PERSON_NAME]"
type textarea "x"
type textarea "Teams / Inter-office Communication - Chat - [PERSON_NAME]"
type textarea "x"
type textarea "Teams / Inter-office Communication - Chat - [PERSON_NAME]"
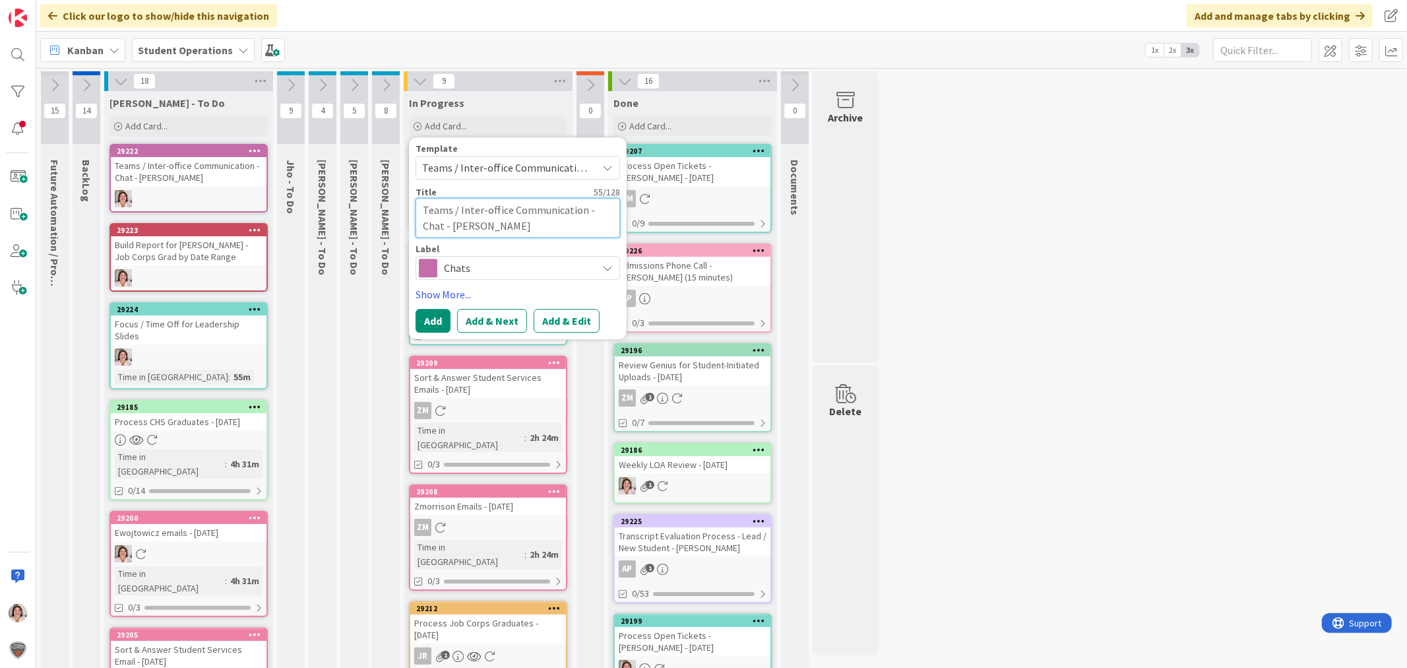
type textarea "x"
type textarea "Teams / Inter-office Communication - Chat - [PERSON_NAME] -"
type textarea "x"
type textarea "Teams / Inter-office Communication - Chat - [PERSON_NAME]"
type textarea "x"
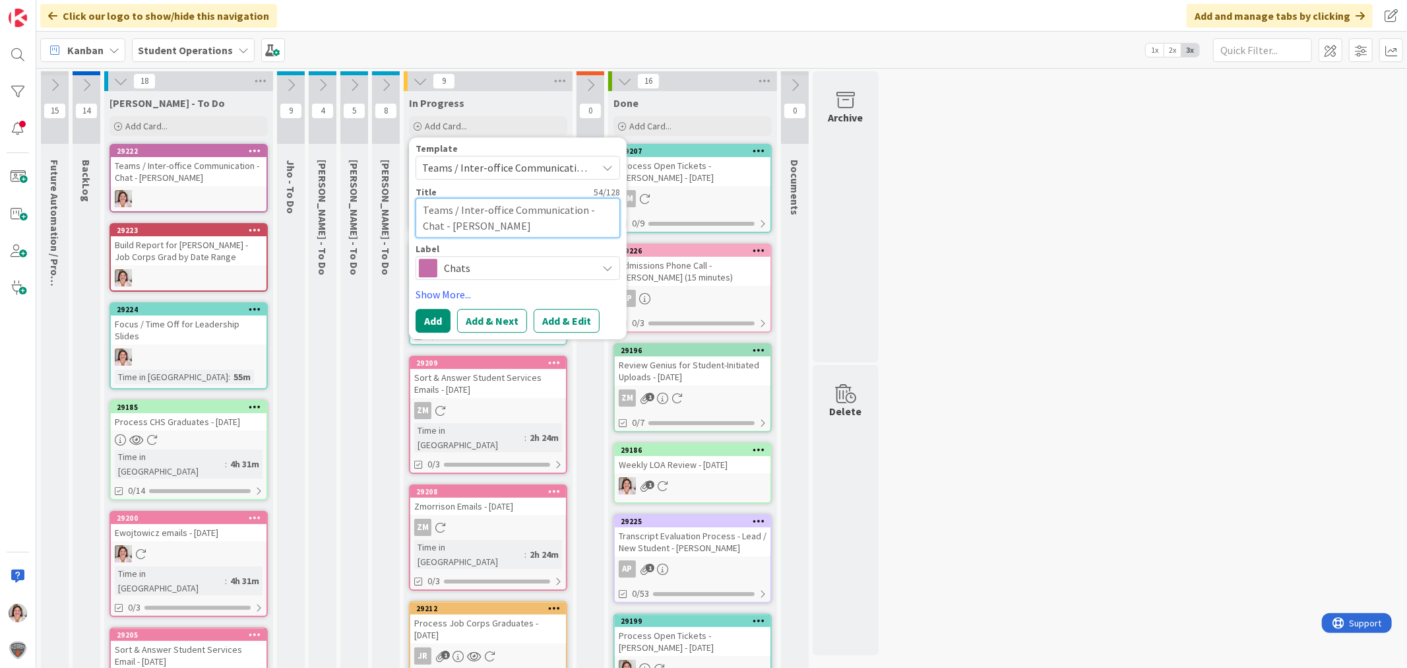
type textarea "Teams / Inter-office Communication - Chat - [PERSON_NAME]"
type textarea "x"
type textarea "Teams / Inter-office Communication - Chat - [PERSON_NAME]"
type textarea "x"
type textarea "Teams / Inter-office Communication - Chat - [PERSON_NAME]"
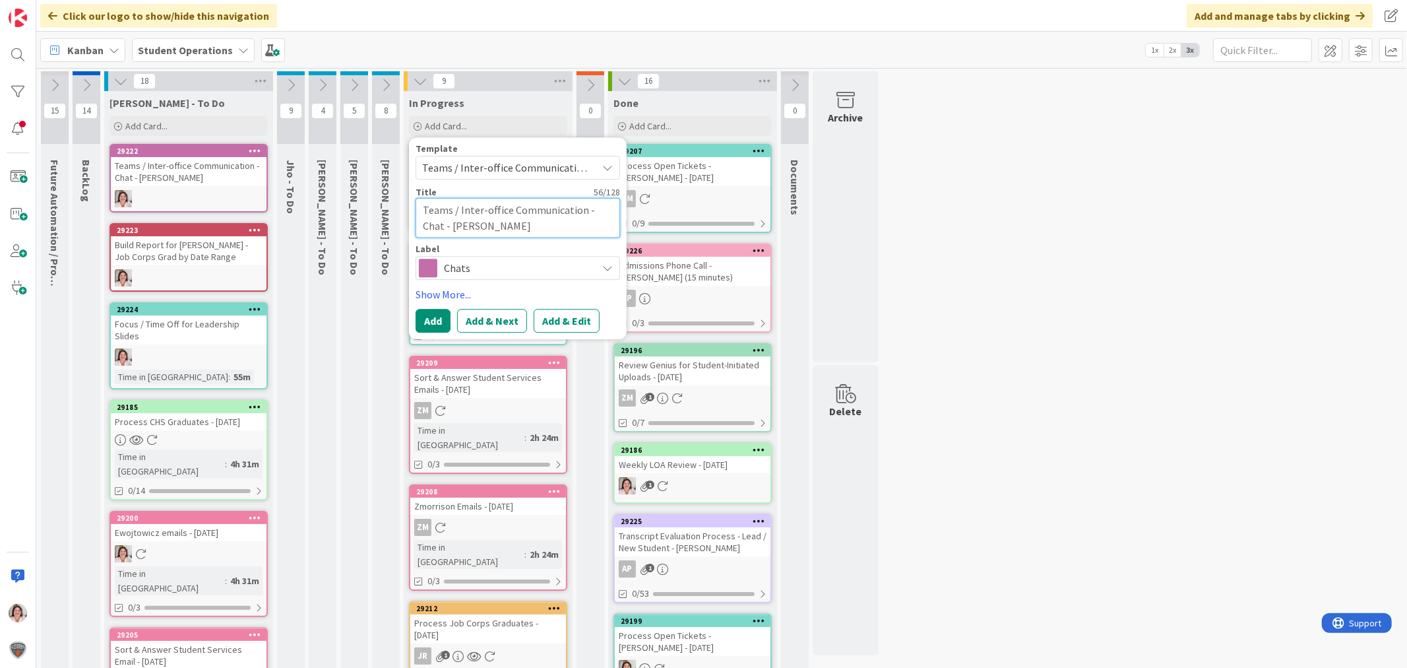
type textarea "x"
type textarea "Teams / Inter-office Communication - Chat - [PERSON_NAME]"
type textarea "x"
type textarea "Teams / Inter-office Communication - Chat - [PERSON_NAME]"
type textarea "x"
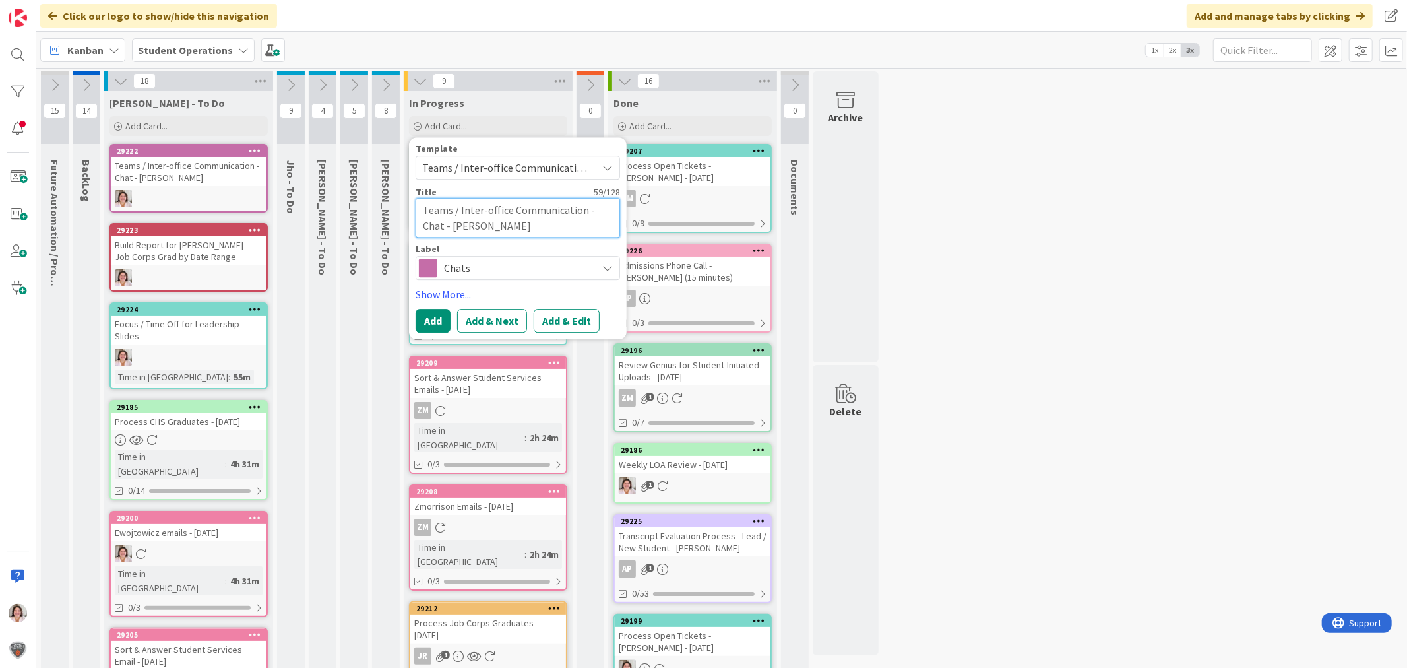
type textarea "Teams / Inter-office Communication - Chat - [PERSON_NAME]"
type textarea "x"
type textarea "Teams / Inter-office Communication - Chat - [PERSON_NAME] Or"
type textarea "x"
type textarea "Teams / Inter-office Communication - Chat - [PERSON_NAME]"
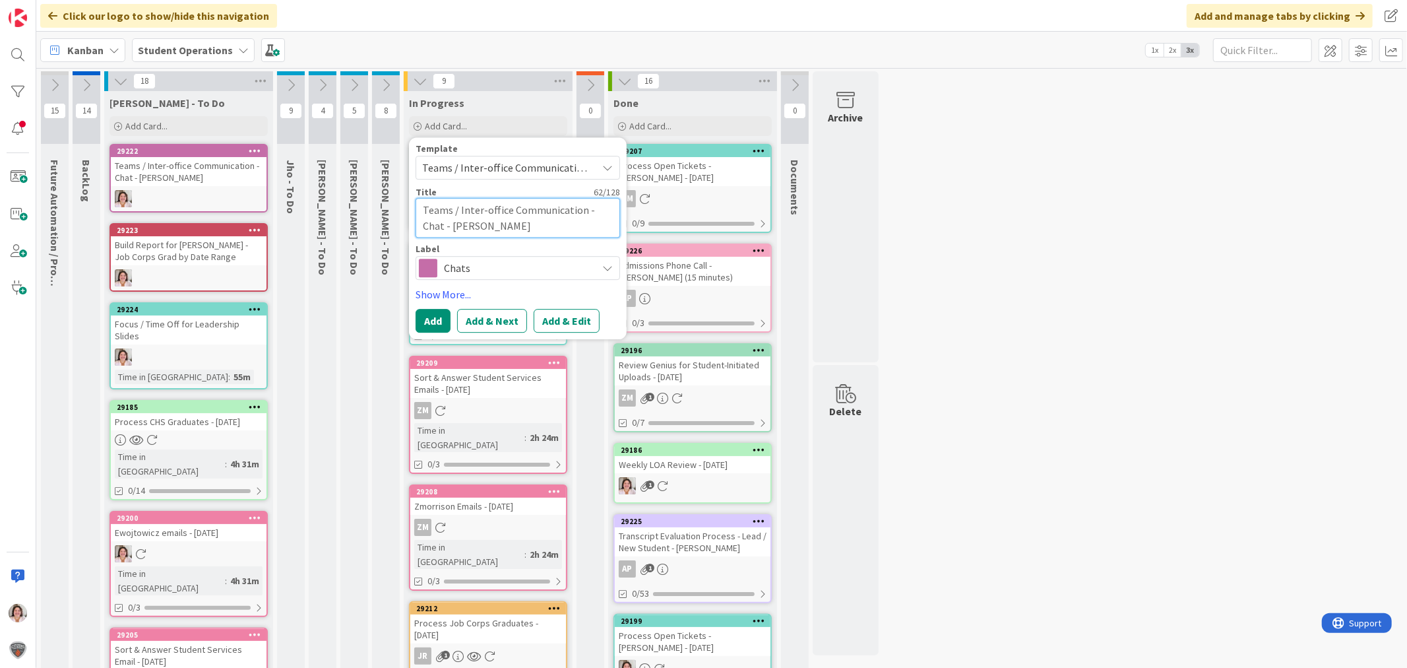
type textarea "x"
type textarea "Teams / Inter-office Communication - Chat - [PERSON_NAME] - Setup [PERSON_NAME]"
type textarea "x"
type textarea "Teams / Inter-office Communication - Chat - [PERSON_NAME]"
type textarea "x"
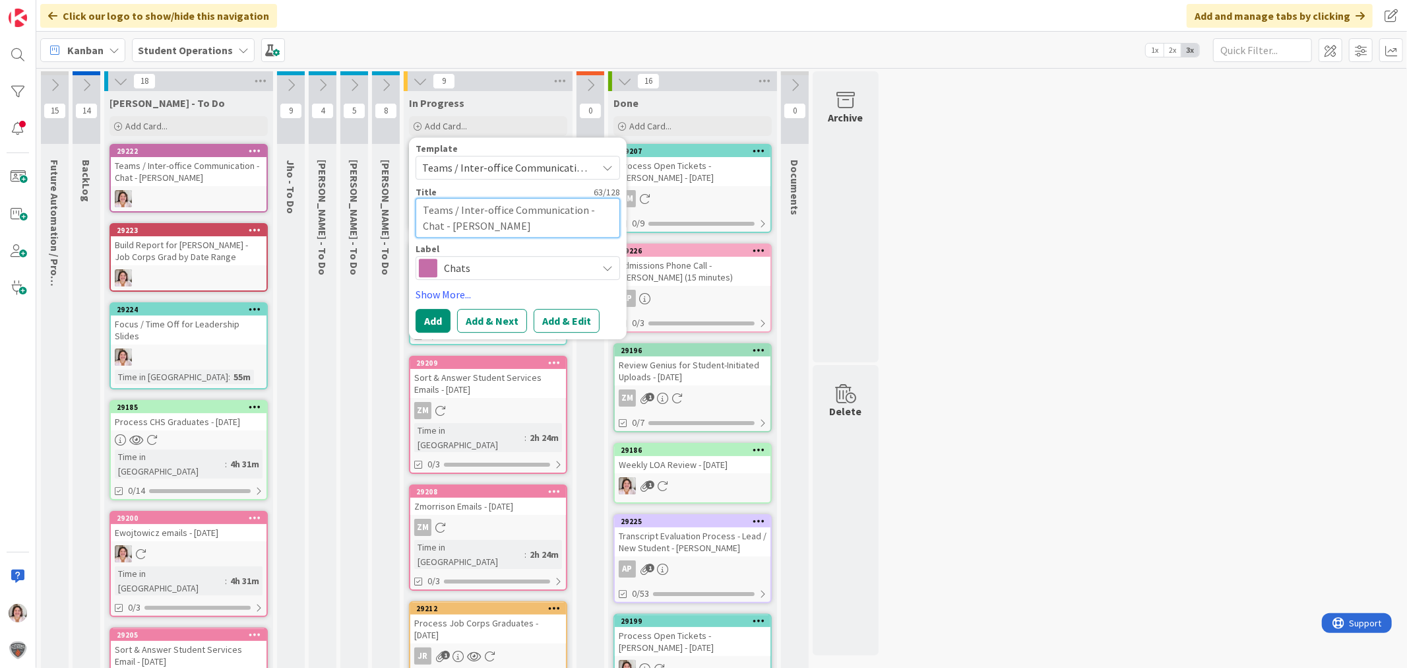
type textarea "Teams / Inter-office Communication - Chat - [PERSON_NAME]"
type textarea "x"
type textarea "Teams / Inter-office Communication - Chat - [PERSON_NAME]"
type textarea "x"
type textarea "Teams / Inter-office Communication - Chat - [PERSON_NAME]"
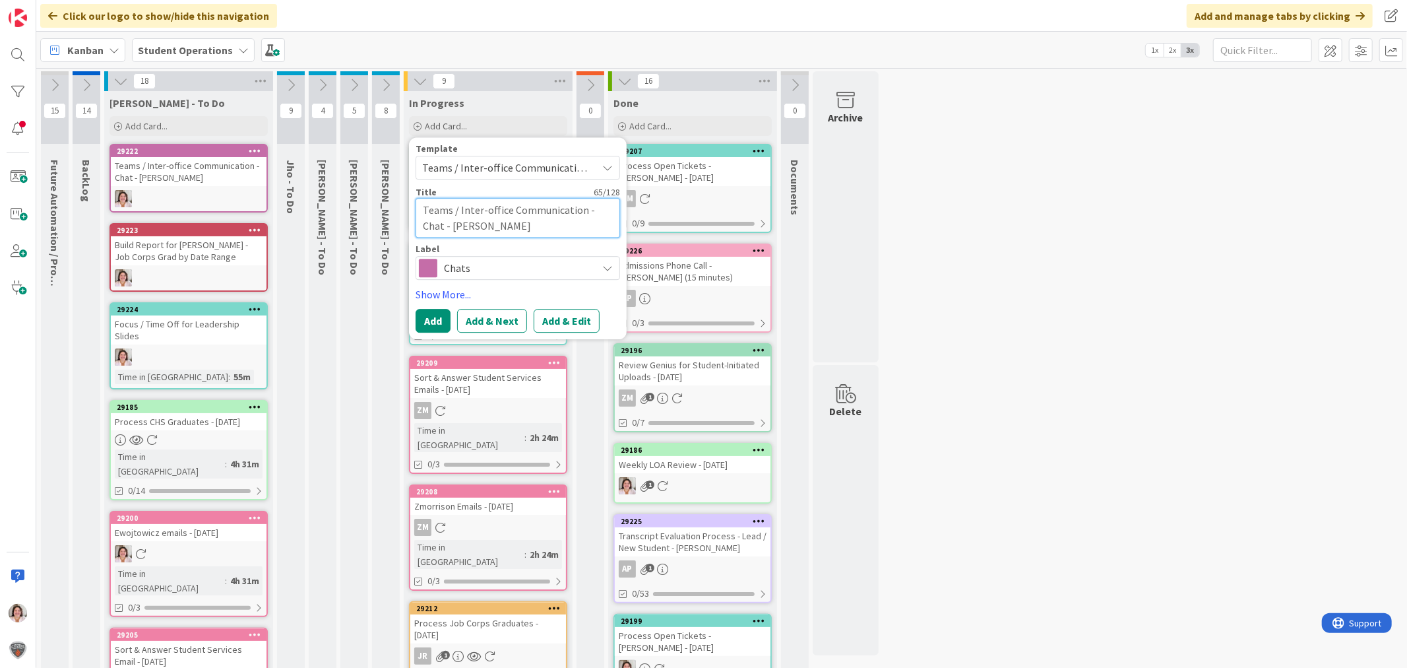
type textarea "x"
type textarea "Teams / Inter-office Communication - Chat - [PERSON_NAME]"
type textarea "x"
type textarea "Teams / Inter-office Communication - Chat - [PERSON_NAME] Orienation"
type textarea "x"
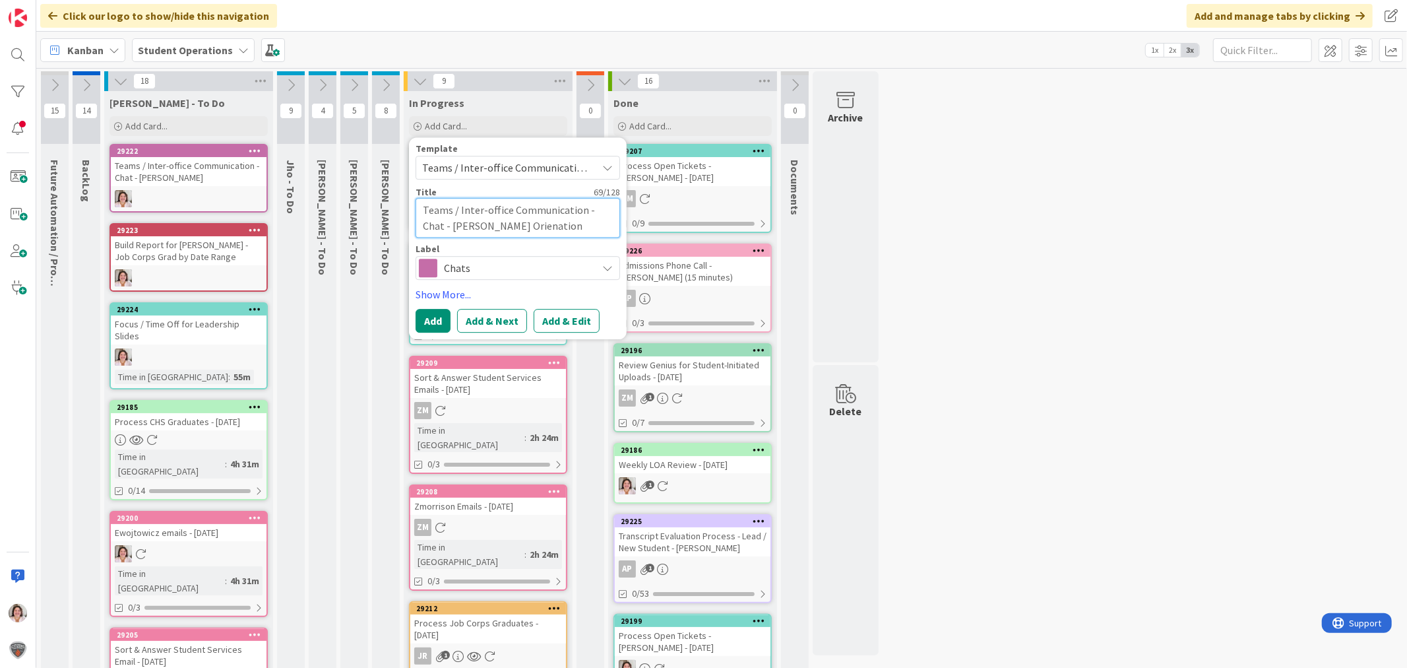
type textarea "Teams / Inter-office Communication - Chat - [PERSON_NAME] Orienation"
type textarea "x"
type textarea "Teams / Inter-office Communication - Chat - [PERSON_NAME] Orienation"
type textarea "x"
type textarea "Teams / Inter-office Communication - Chat - [PERSON_NAME]"
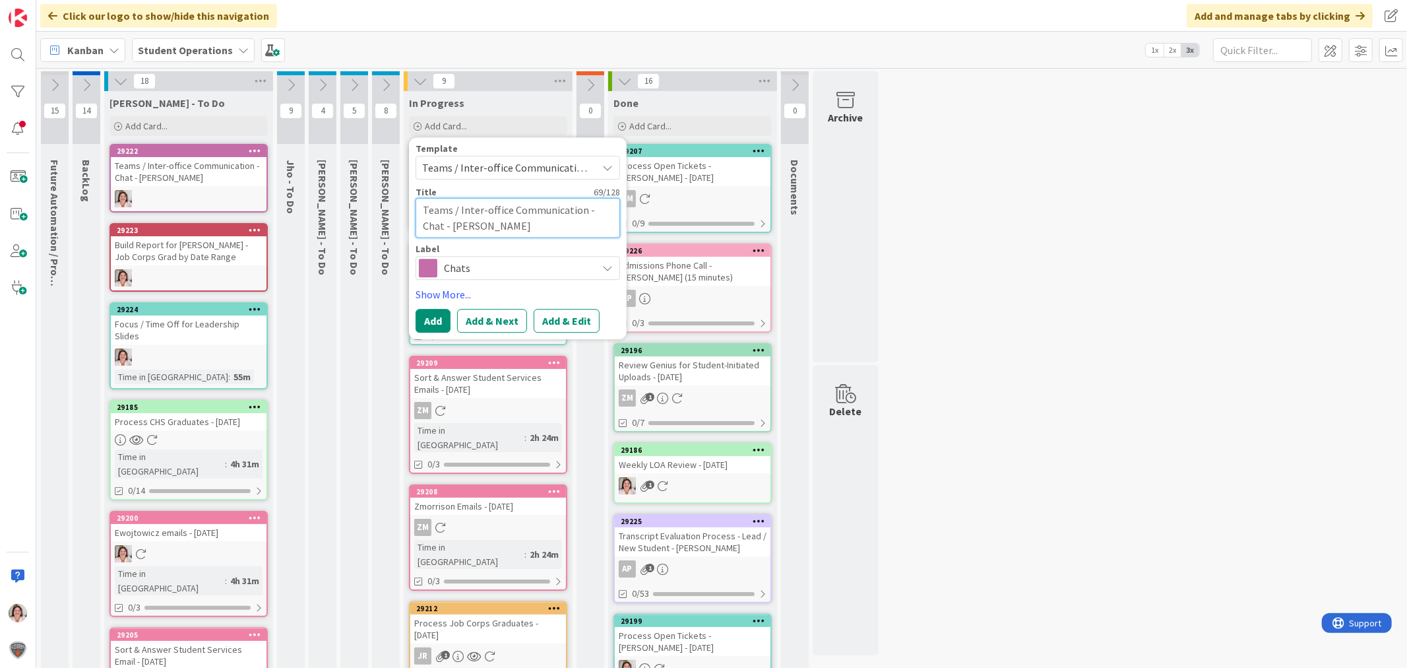
type textarea "x"
type textarea "Teams / Inter-office Communication - Chat - [PERSON_NAME]"
type textarea "x"
type textarea "Teams / Inter-office Communication - Chat - [PERSON_NAME]"
type textarea "x"
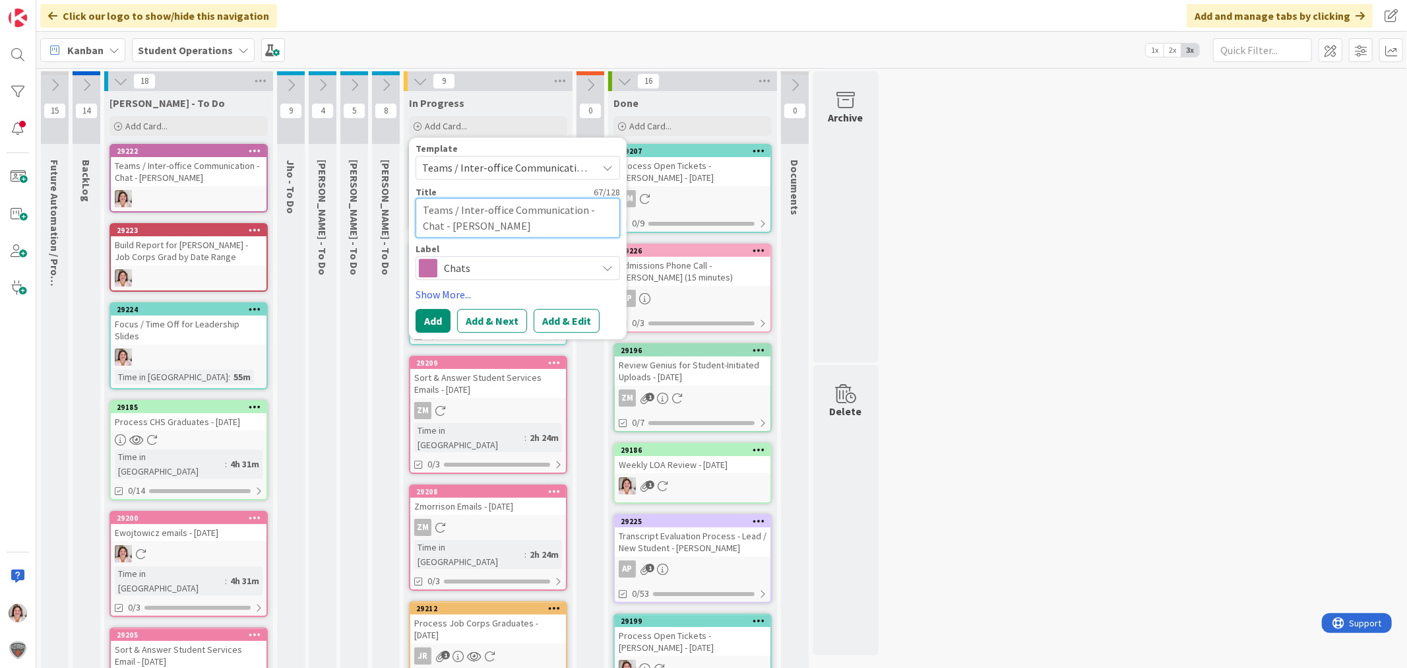
type textarea "Teams / Inter-office Communication - Chat - [PERSON_NAME]"
type textarea "x"
type textarea "Teams / Inter-office Communication - Chat - [PERSON_NAME]"
type textarea "x"
type textarea "Teams / Inter-office Communication - Chat - [PERSON_NAME] - Setup [PERSON_NAME]"
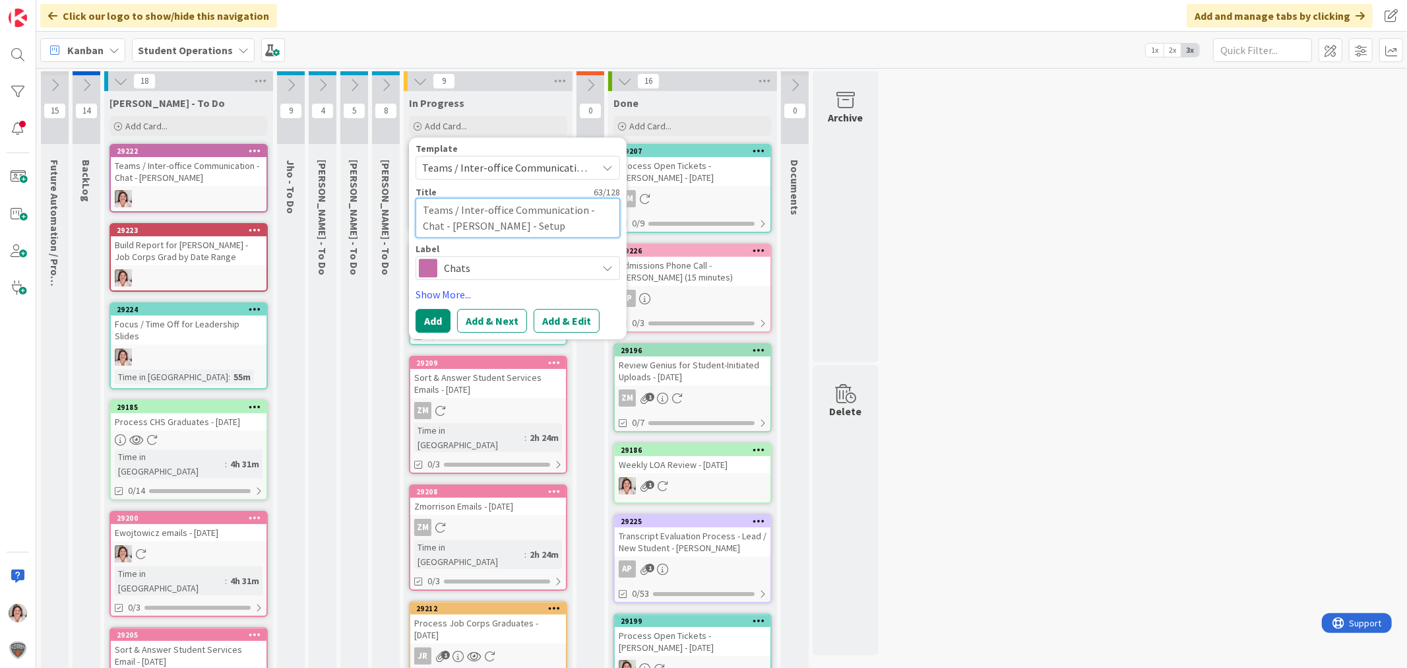
type textarea "x"
type textarea "Teams / Inter-office Communication - Chat - [PERSON_NAME]"
type textarea "x"
type textarea "Teams / Inter-office Communication - Chat - [PERSON_NAME] Orient"
type textarea "x"
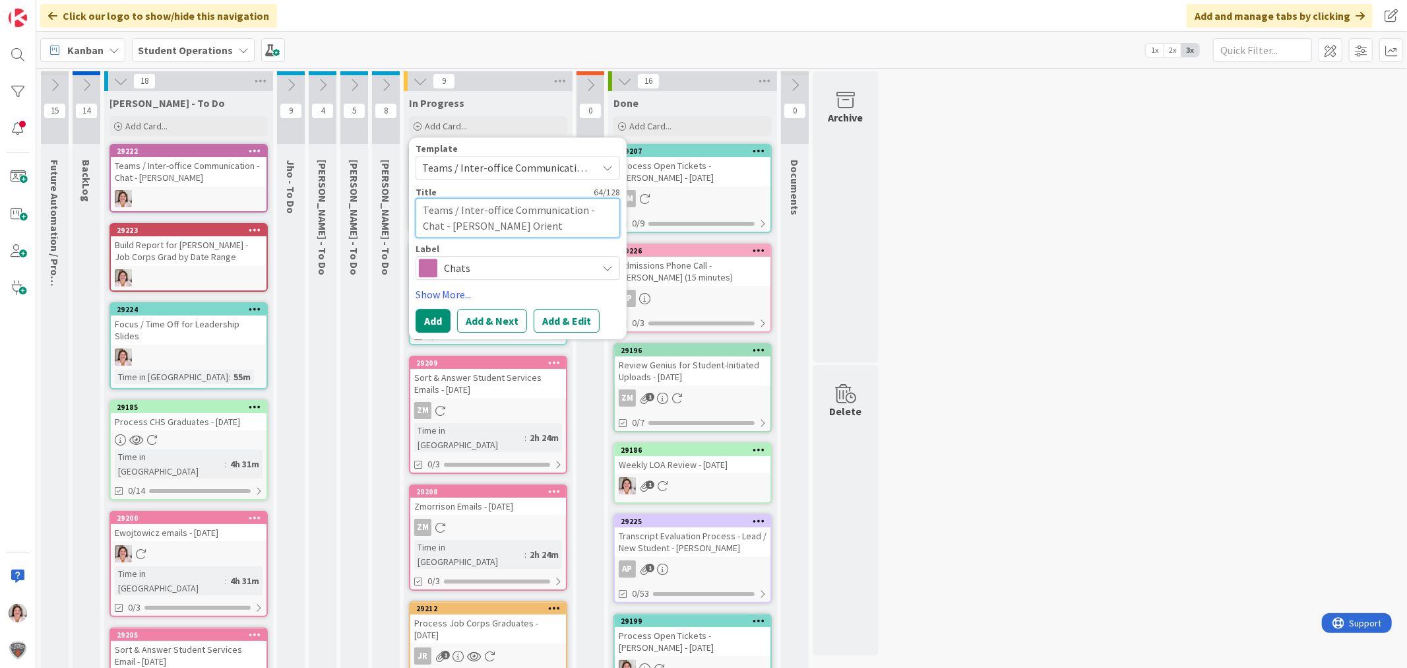
type textarea "Teams / Inter-office Communication - Chat - [PERSON_NAME] - Setup Orienta"
type textarea "x"
type textarea "Teams / Inter-office Communication - Chat - [PERSON_NAME] - Setup Orientat"
type textarea "x"
type textarea "Teams / Inter-office Communication - Chat - [PERSON_NAME]"
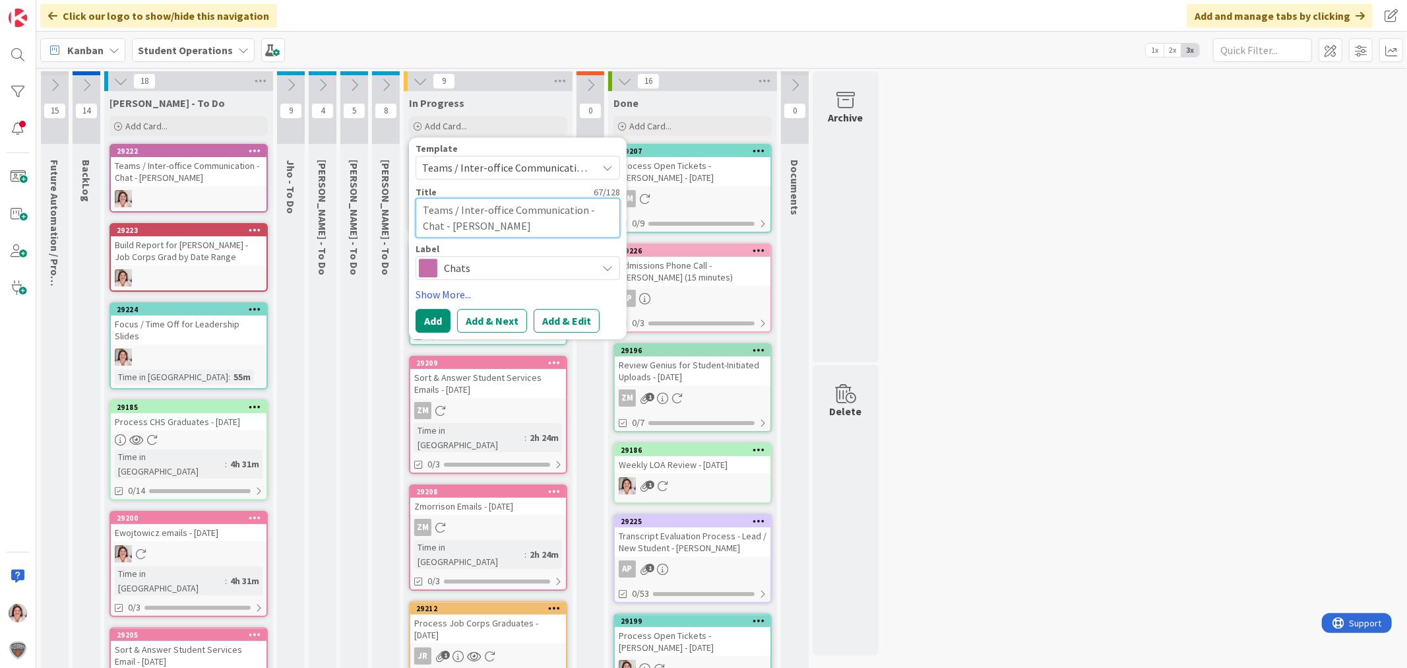
type textarea "x"
type textarea "Teams / Inter-office Communication - Chat - [PERSON_NAME] - Setup Orientatio"
type textarea "x"
type textarea "Teams / Inter-office Communication - Chat - [PERSON_NAME] - Setup Orientation"
type textarea "x"
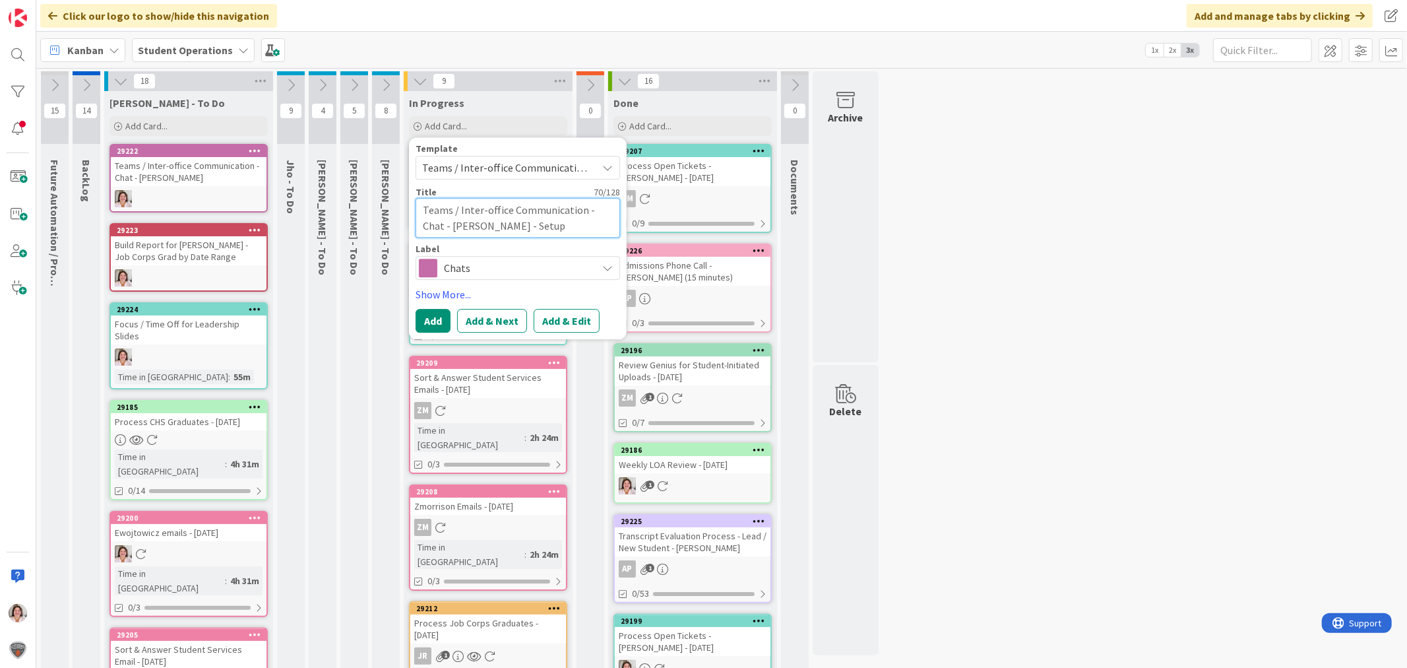
type textarea "Teams / Inter-office Communication - Chat - [PERSON_NAME] - Setup Orientation"
type textarea "x"
type textarea "Teams / Inter-office Communication - Chat - [PERSON_NAME] - Setup Orientation M"
type textarea "x"
type textarea "Teams / Inter-office Communication - Chat - [PERSON_NAME] - Setup Orientation Me"
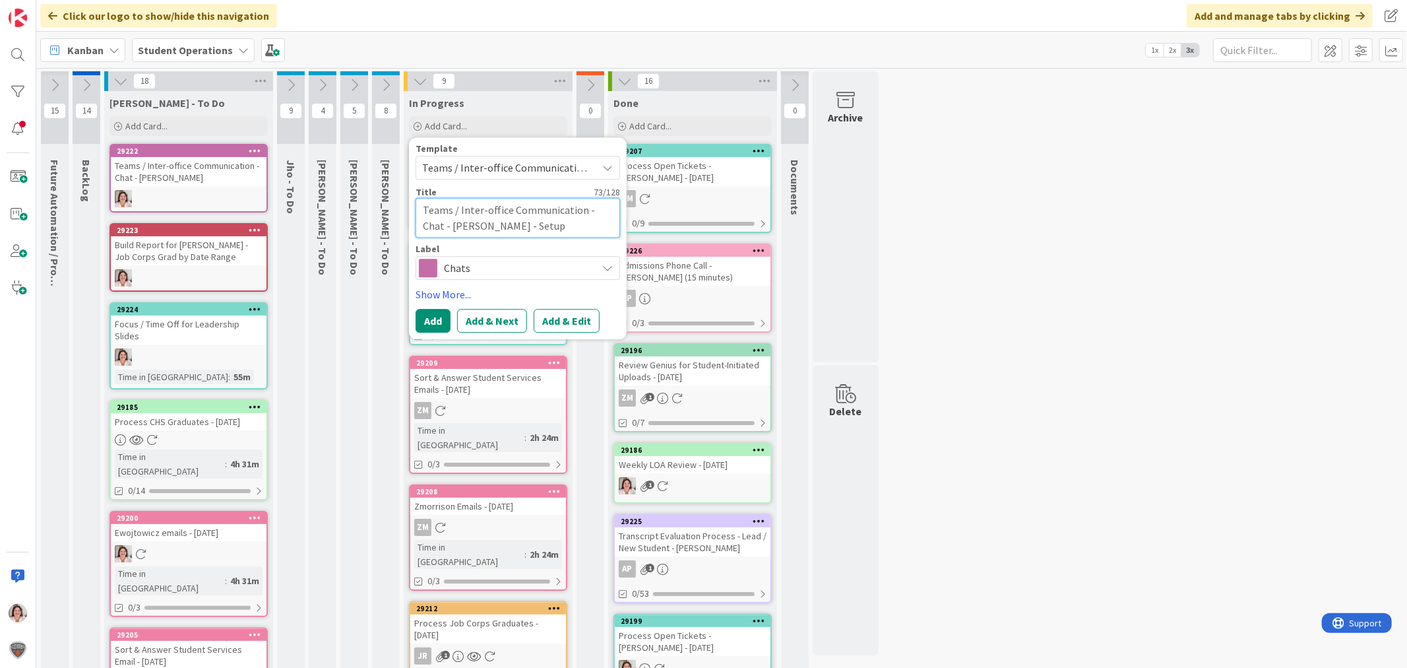
type textarea "x"
type textarea "Teams / Inter-office Communication - Chat - [PERSON_NAME] - Setup Orientation M…"
type textarea "x"
type textarea "Teams / Inter-office Communication - Chat - [PERSON_NAME] - Setup Orientation M…"
type textarea "x"
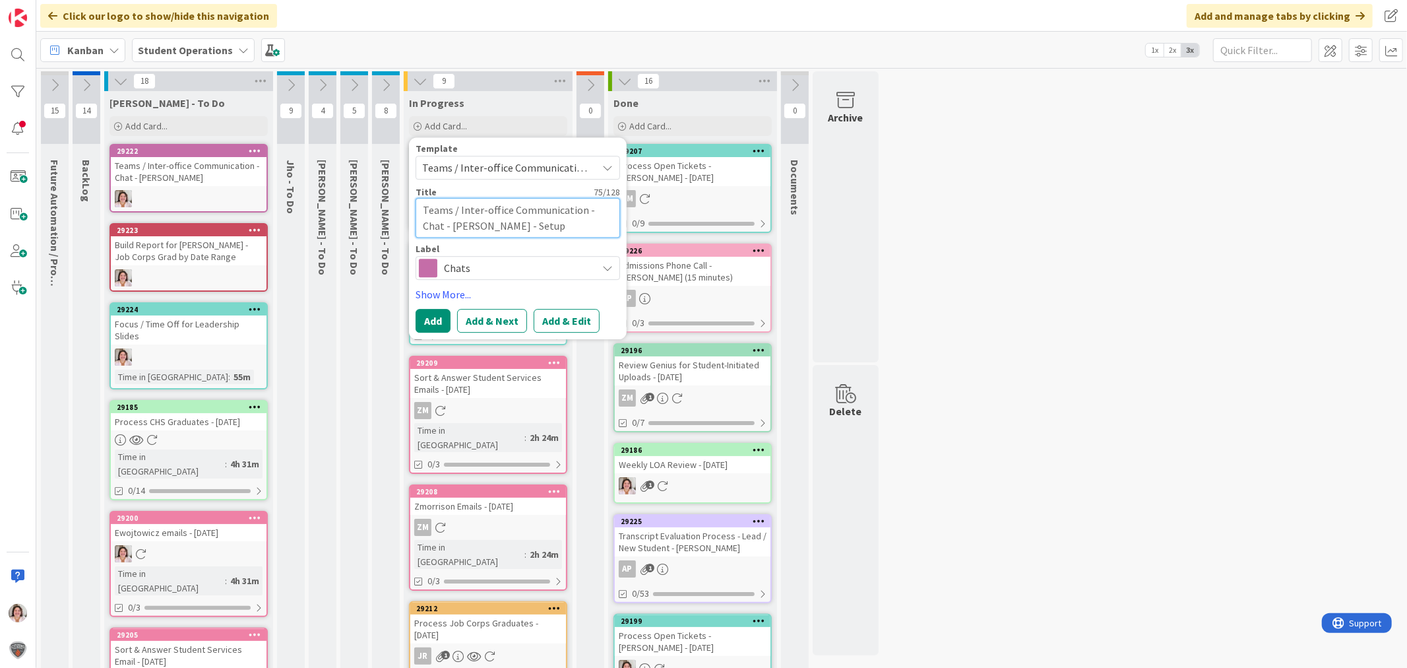
type textarea "Teams / Inter-office Communication - Chat - [PERSON_NAME] - Setup Orientation M…"
type textarea "x"
type textarea "Teams / Inter-office Communication - Chat - [PERSON_NAME] - Setup Orientation M…"
type textarea "x"
type textarea "Teams / Inter-office Communication - Chat - [PERSON_NAME] - Setup Orientation M…"
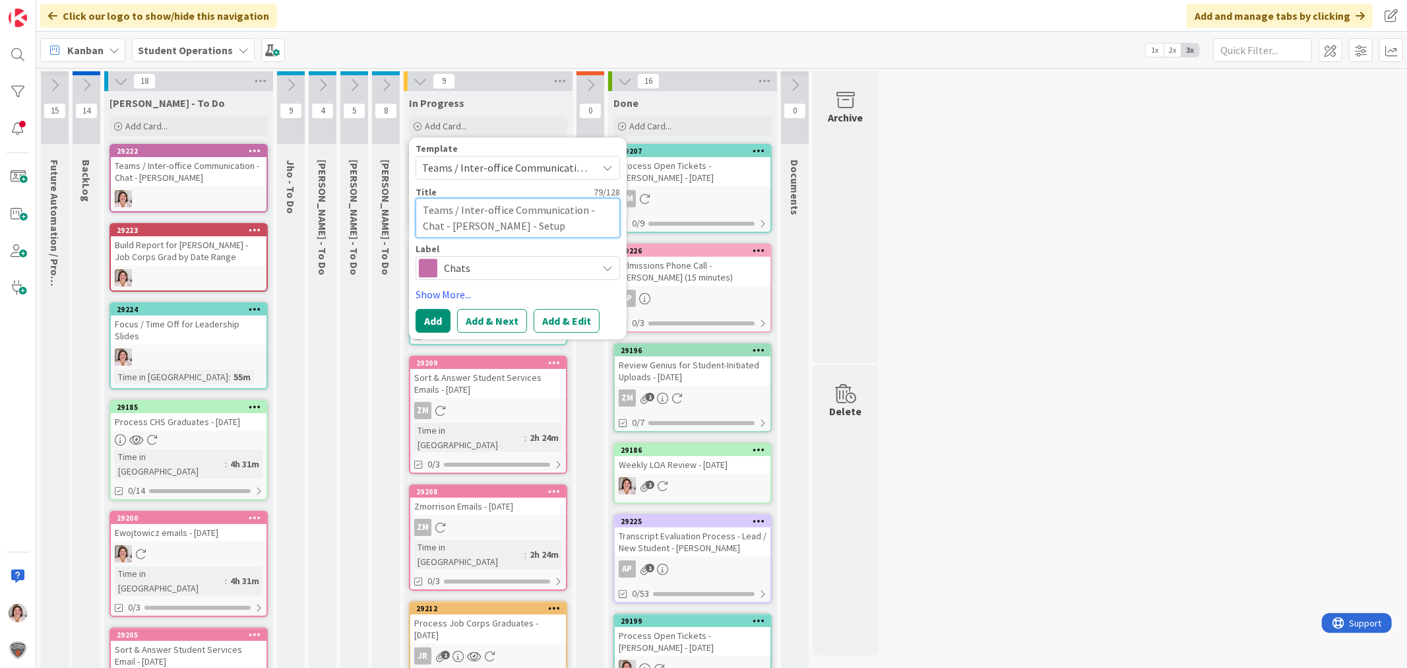
type textarea "x"
type textarea "Teams / Inter-office Communication - Chat - [PERSON_NAME] - Setup Orientation M…"
type textarea "x"
type textarea "Teams / Inter-office Communication - Chat - [PERSON_NAME] - Setup Orientation M…"
type textarea "x"
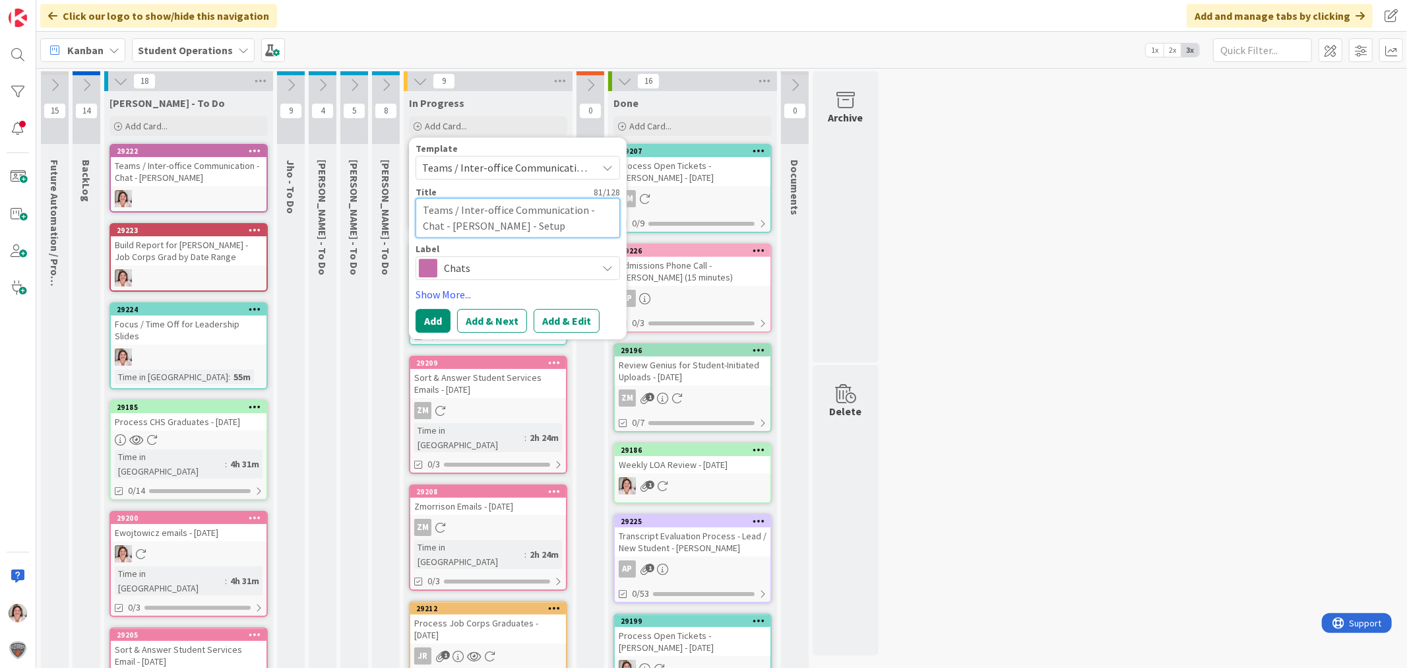
type textarea "Teams / Inter-office Communication - Chat - [PERSON_NAME] - Setup Orientation M…"
type textarea "x"
type textarea "Teams / Inter-office Communication - Chat - [PERSON_NAME] - Setup Orientation M…"
type textarea "x"
type textarea "Teams / Inter-office Communication - Chat - [PERSON_NAME] - Setup Orientation M…"
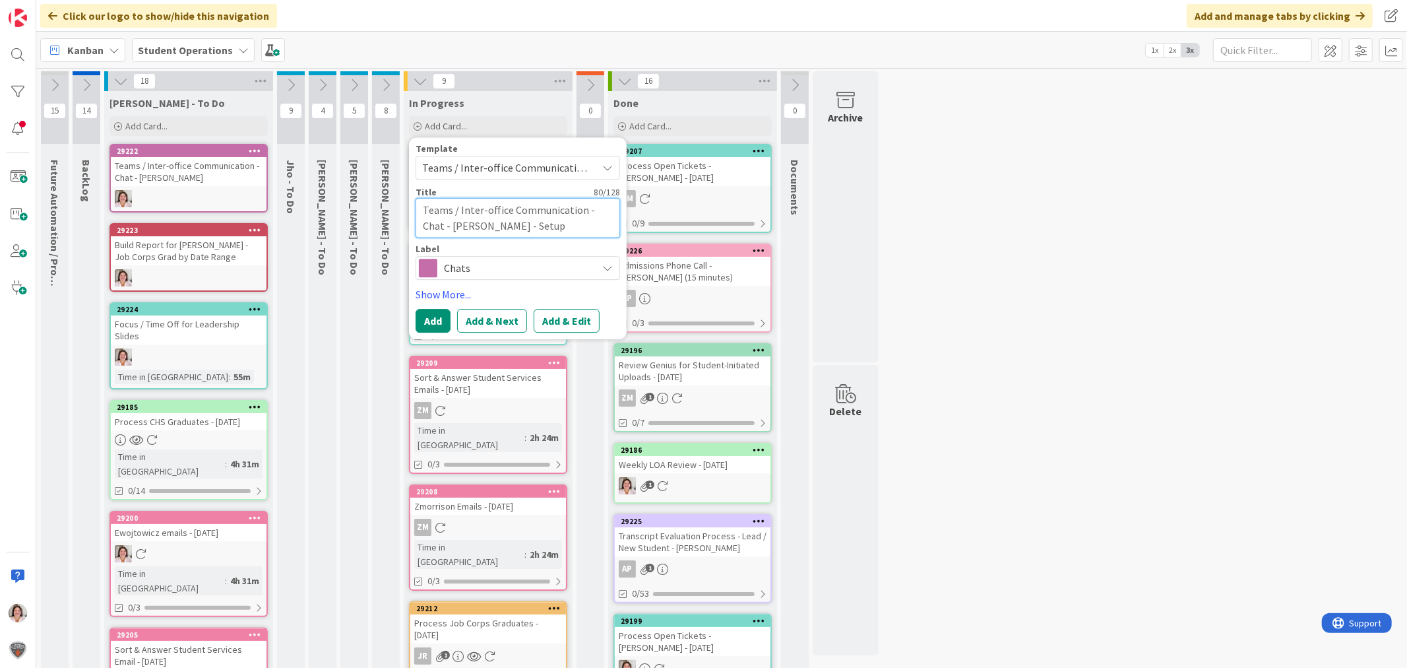
type textarea "x"
type textarea "Teams / Inter-office Communication - Chat - [PERSON_NAME] - Setup Orientation M…"
type textarea "x"
type textarea "Teams / Inter-office Communication - Chat - [PERSON_NAME] - Setup Orientation M…"
type textarea "x"
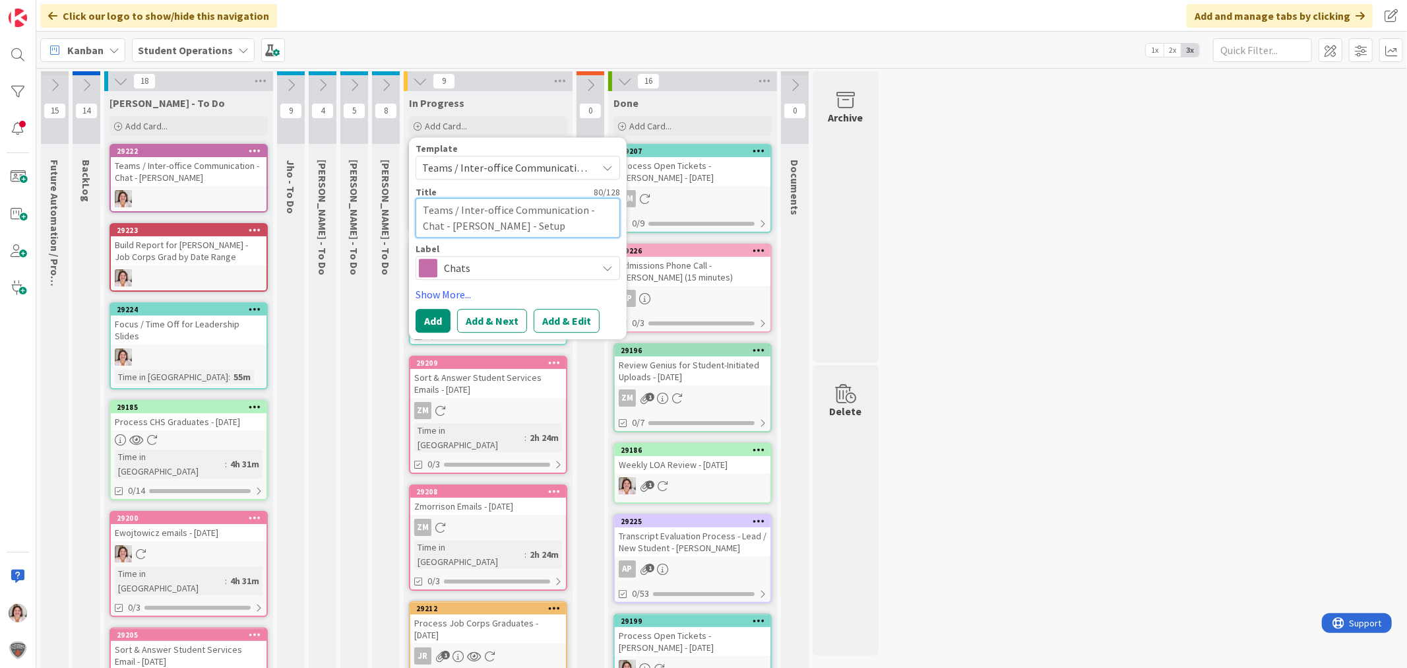
type textarea "Teams / Inter-office Communication - Chat - [PERSON_NAME] - Setup Orientation M…"
type textarea "x"
type textarea "Teams / Inter-office Communication - Chat - [PERSON_NAME] - Setup Orientation M…"
type textarea "x"
type textarea "Teams / Inter-office Communication - Chat - [PERSON_NAME] - Setup Orientation M…"
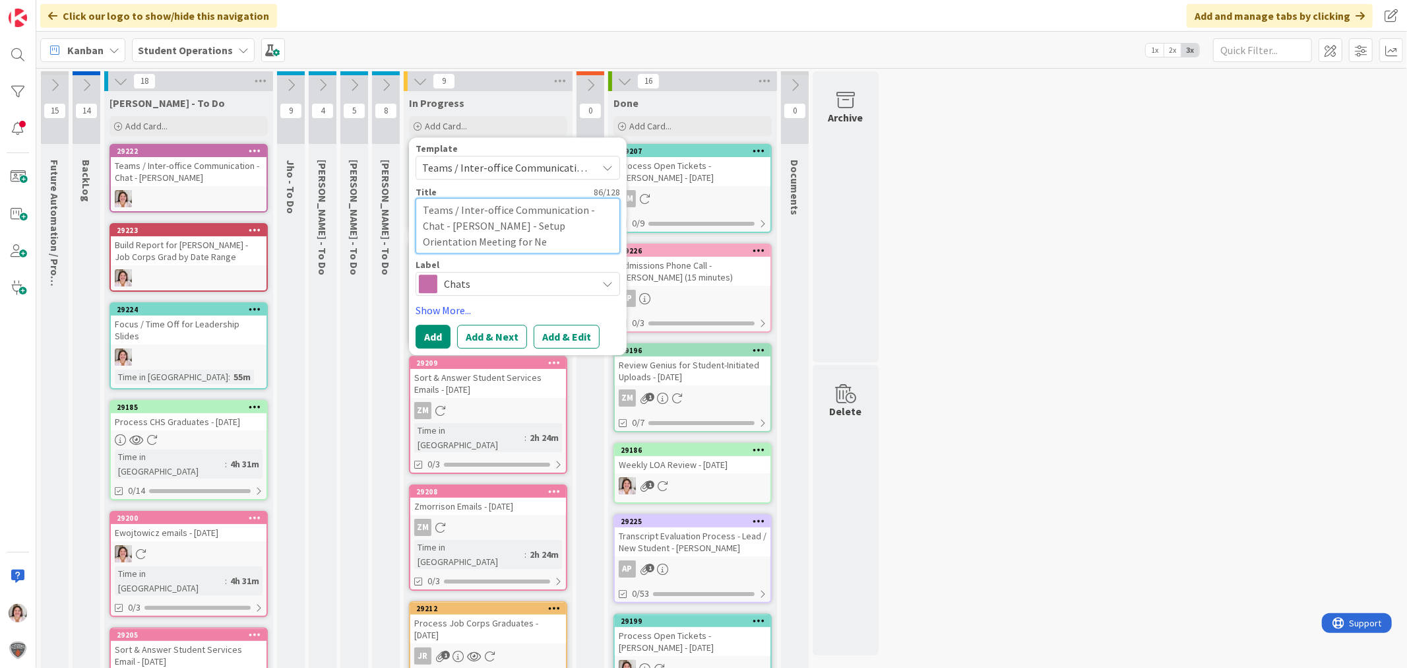
type textarea "x"
type textarea "Teams / Inter-office Communication - Chat - [PERSON_NAME] - Setup Orientation M…"
type textarea "x"
type textarea "Teams / Inter-office Communication - Chat - [PERSON_NAME] - Setup Orientation M…"
type textarea "x"
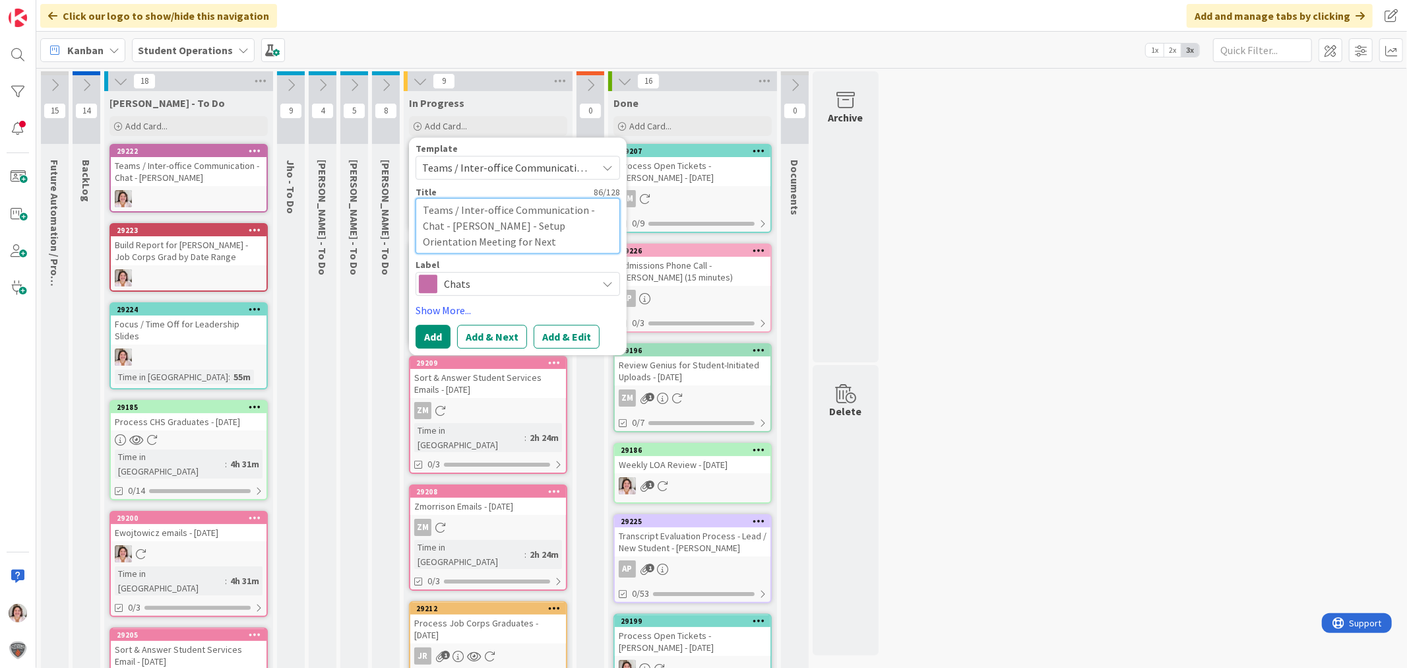
type textarea "Teams / Inter-office Communication - Chat - [PERSON_NAME] - Setup Orientation M…"
type textarea "x"
type textarea "Teams / Inter-office Communication - Chat - [PERSON_NAME] - Setup Orientation M…"
type textarea "x"
click at [433, 338] on button "Add" at bounding box center [433, 337] width 35 height 24
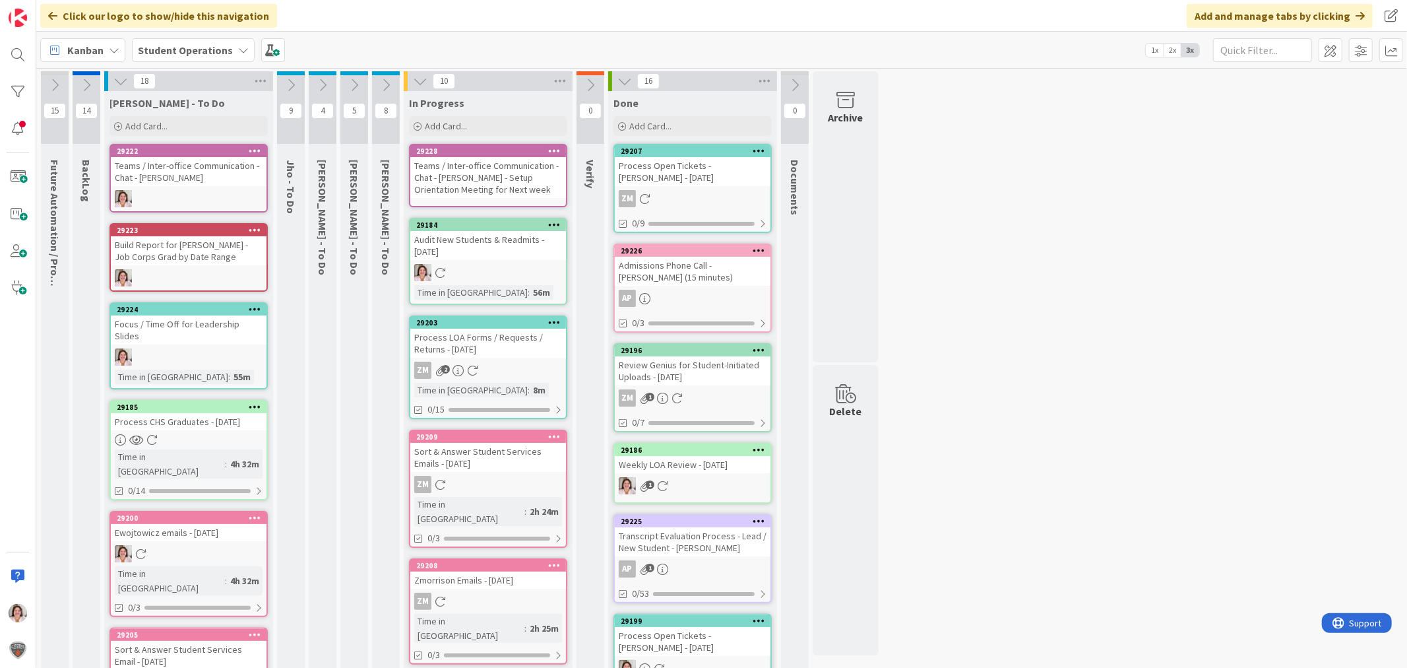
click at [556, 146] on icon at bounding box center [554, 150] width 13 height 9
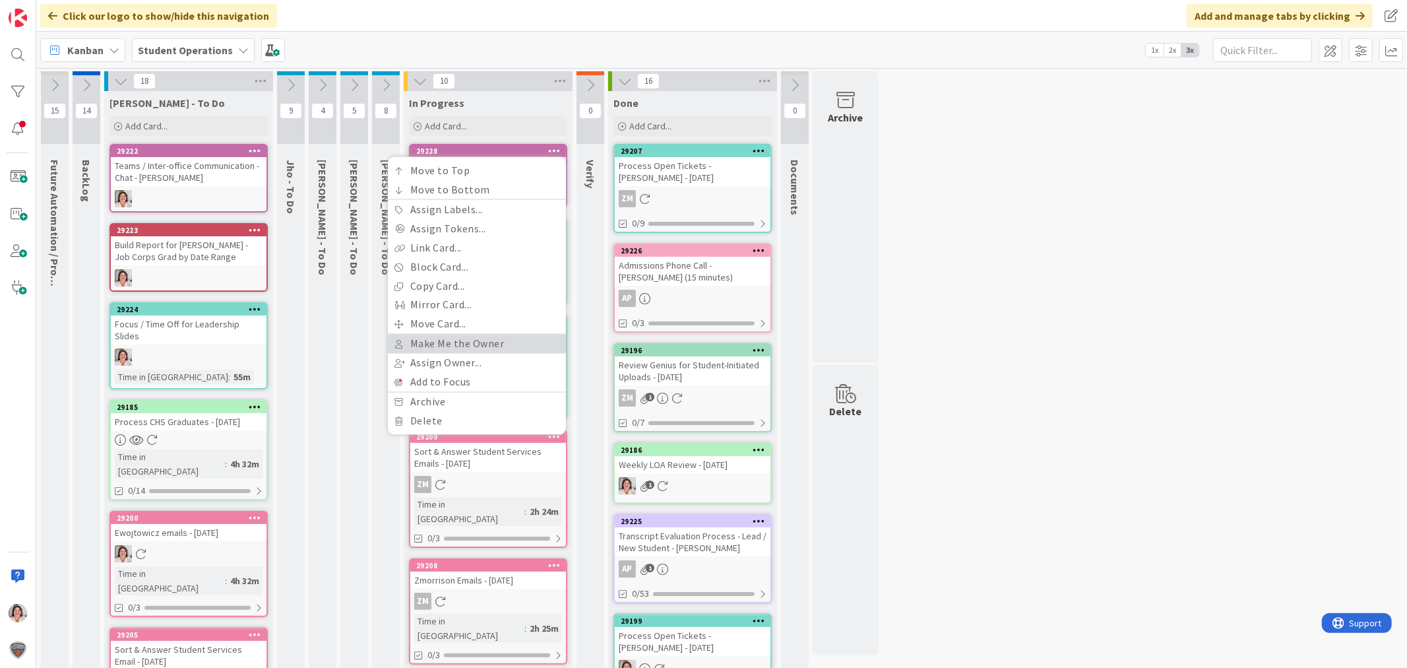
click at [482, 340] on link "Make Me the Owner" at bounding box center [477, 343] width 178 height 19
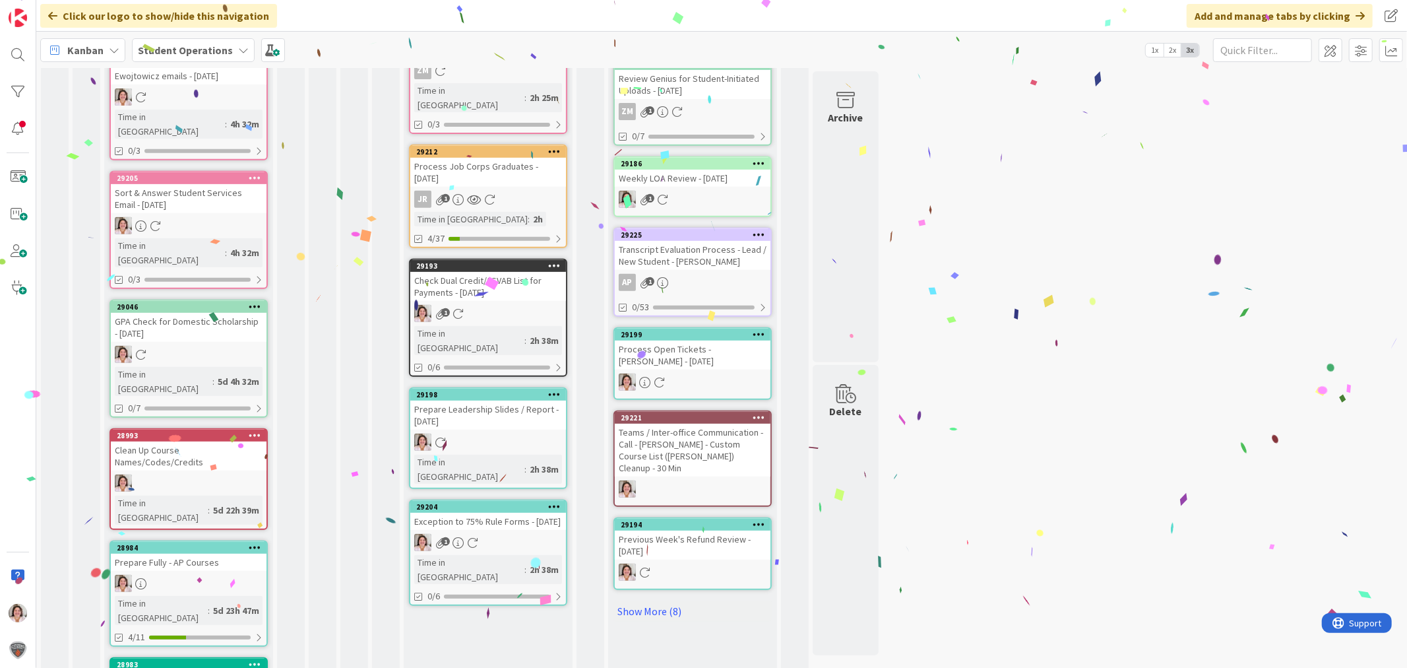
scroll to position [459, 0]
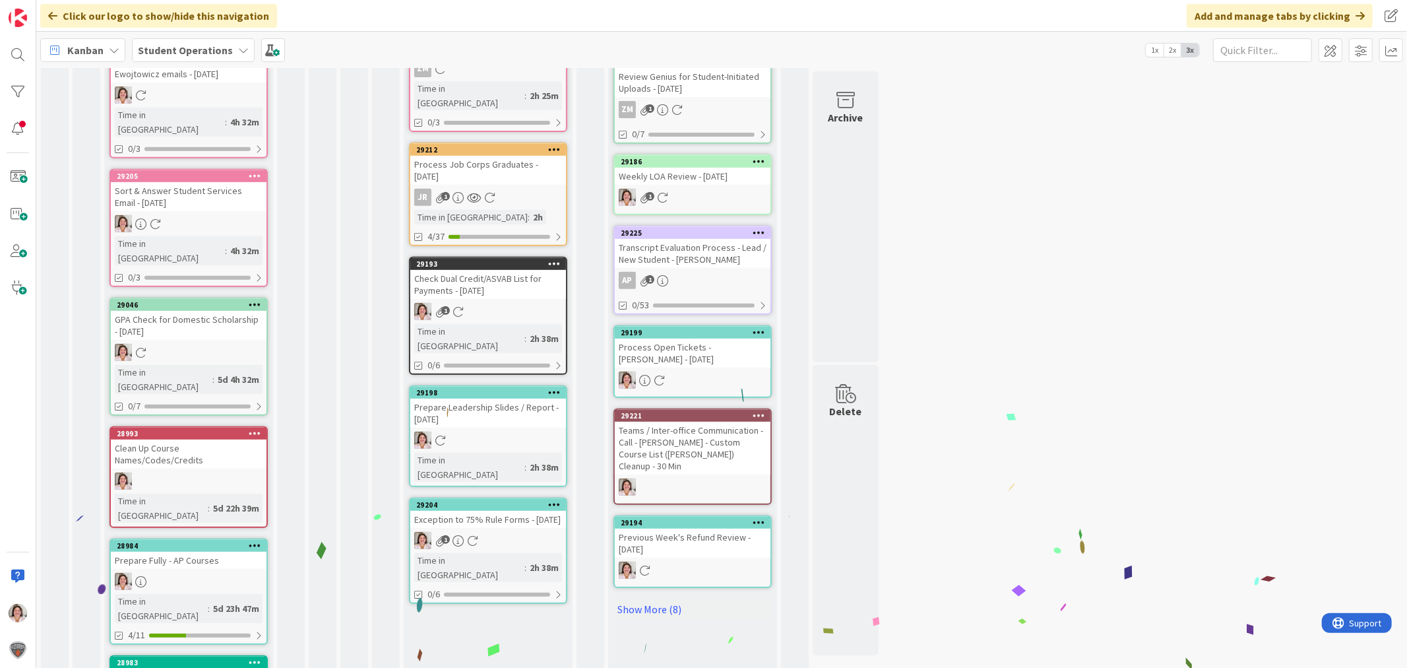
click at [513, 532] on div "1" at bounding box center [488, 540] width 156 height 17
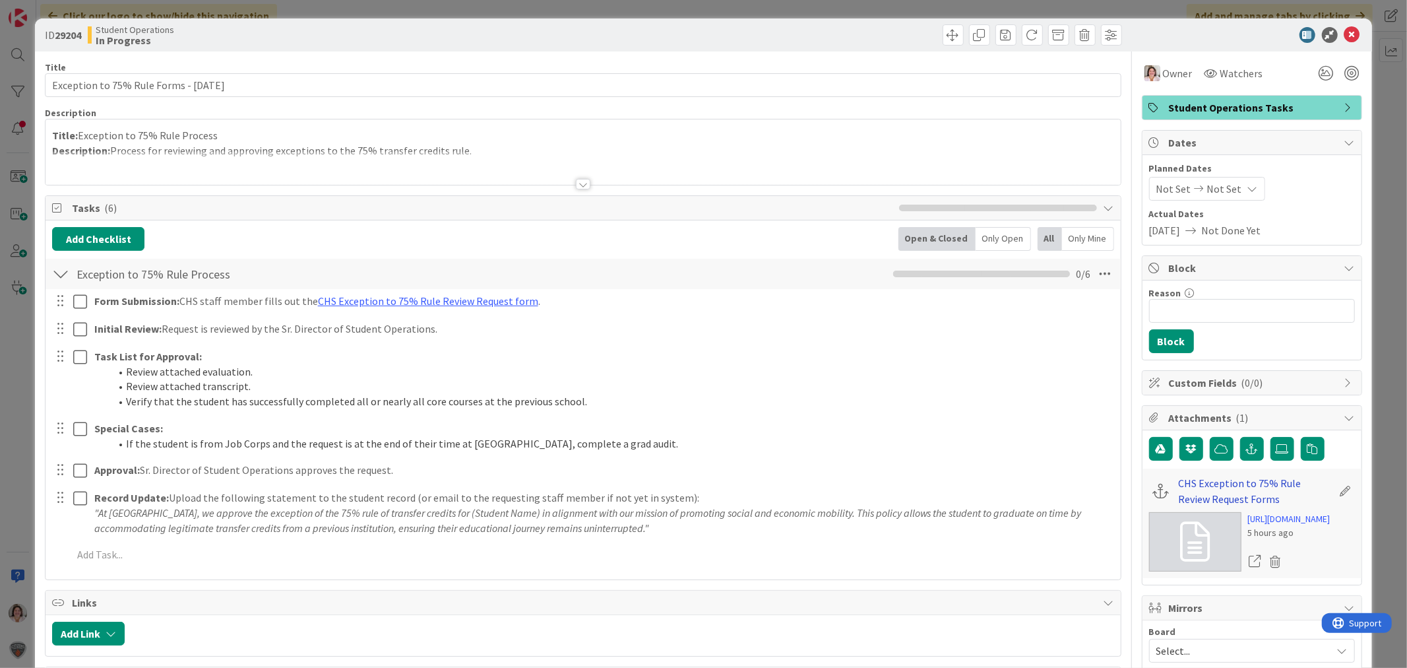
click at [1192, 482] on link "CHS Exception to 75% Rule Review Request Forms" at bounding box center [1256, 491] width 154 height 32
click at [1345, 30] on icon at bounding box center [1353, 35] width 16 height 16
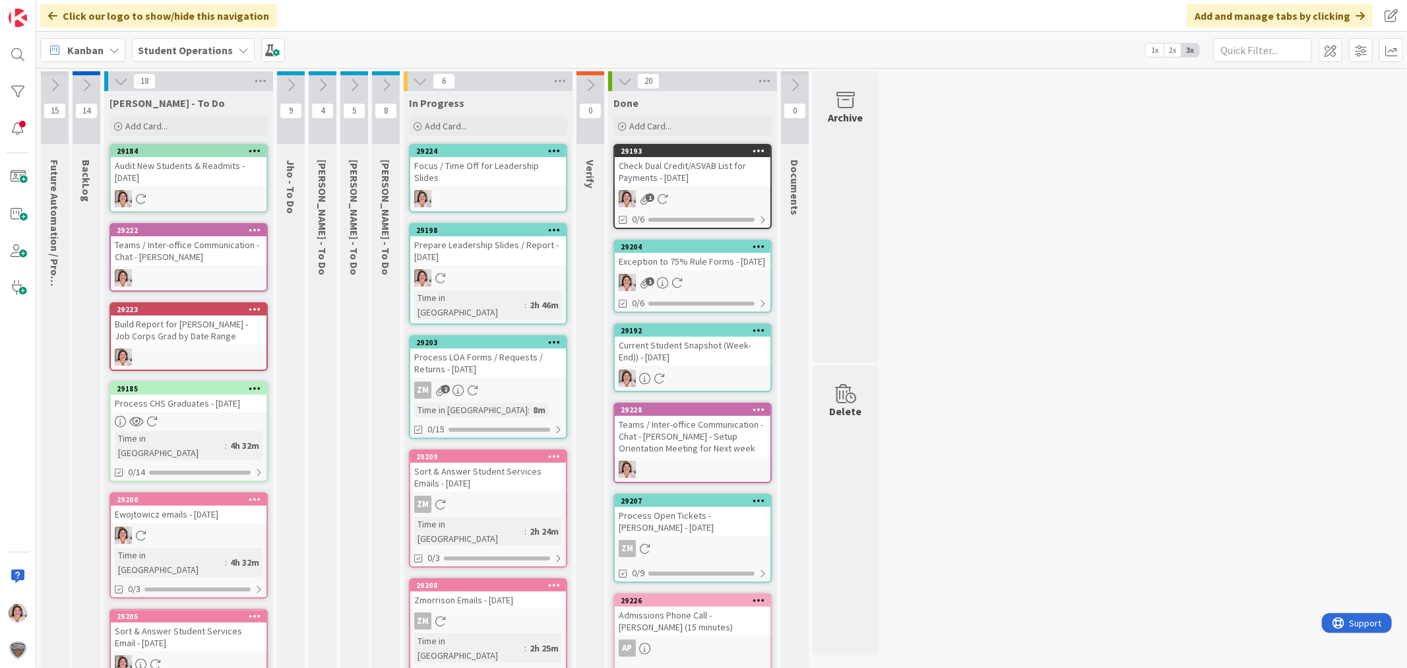
click at [178, 170] on div "Audit New Students & Readmits - [DATE]" at bounding box center [189, 171] width 156 height 29
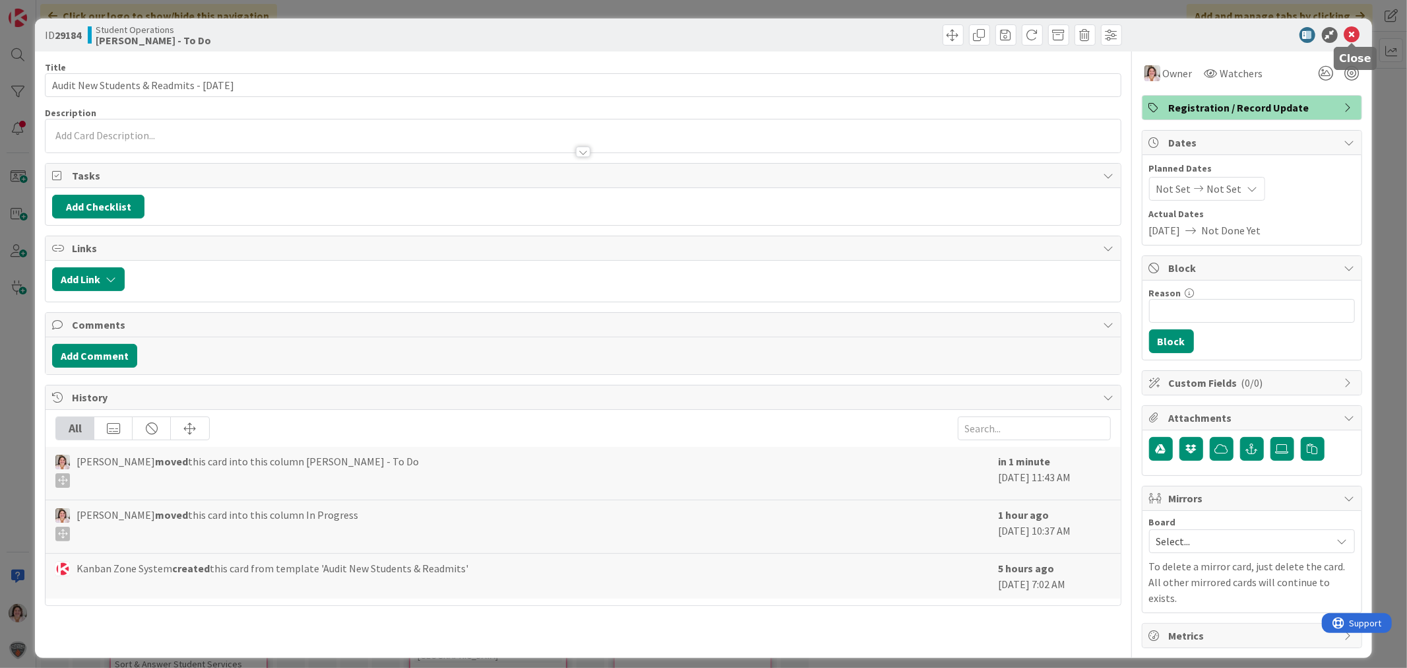
click at [1349, 36] on icon at bounding box center [1353, 35] width 16 height 16
